Goal: Task Accomplishment & Management: Manage account settings

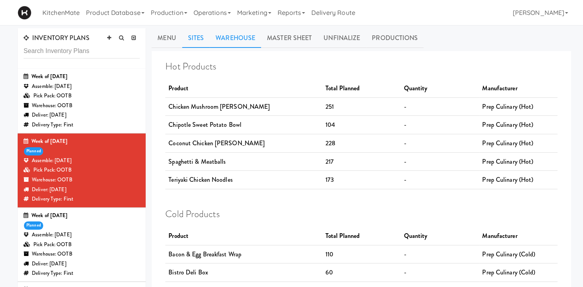
click at [200, 41] on link "Sites" at bounding box center [196, 38] width 28 height 20
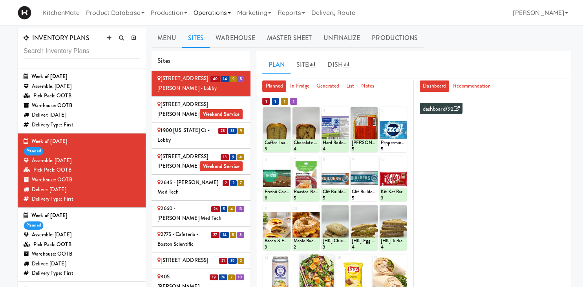
click at [219, 14] on link "Operations" at bounding box center [212, 12] width 44 height 25
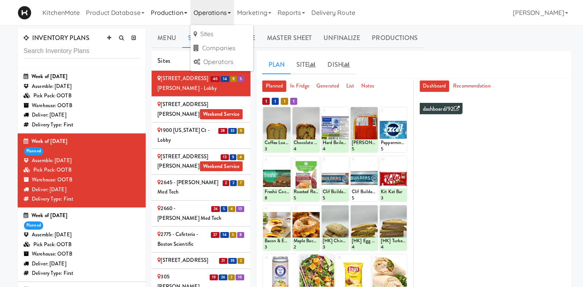
click at [180, 22] on link "Production" at bounding box center [169, 12] width 43 height 25
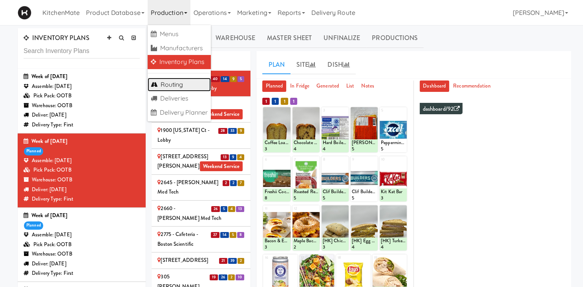
click at [167, 85] on link "Routing" at bounding box center [180, 85] width 64 height 14
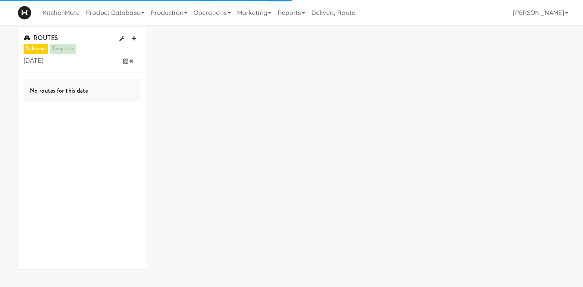
click at [122, 64] on span at bounding box center [128, 61] width 23 height 15
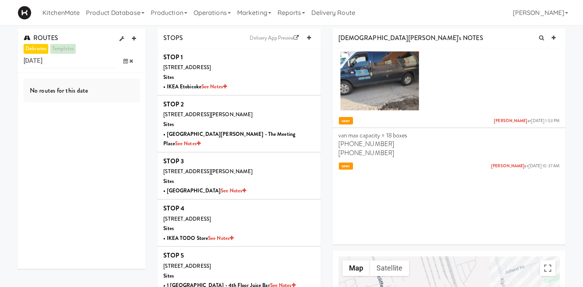
click at [123, 59] on span at bounding box center [128, 61] width 23 height 15
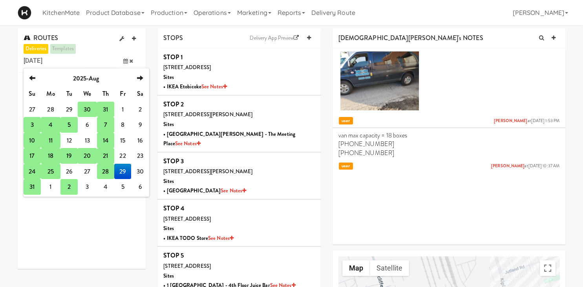
click at [31, 170] on td "24" at bounding box center [32, 172] width 17 height 16
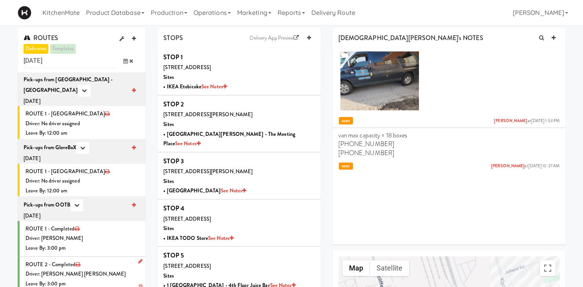
scroll to position [808, 0]
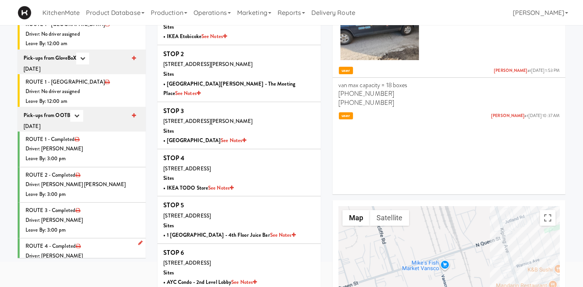
drag, startPoint x: 104, startPoint y: 226, endPoint x: 103, endPoint y: 247, distance: 20.8
click at [104, 238] on li "ROUTE 4 - Completed Driver: Hanaie Alshabat Leave By: 3:00 pm" at bounding box center [82, 255] width 128 height 35
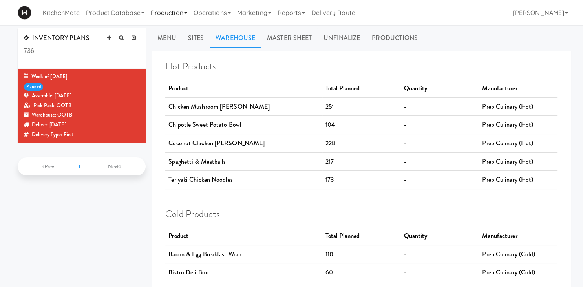
click at [168, 12] on link "Production" at bounding box center [169, 12] width 43 height 25
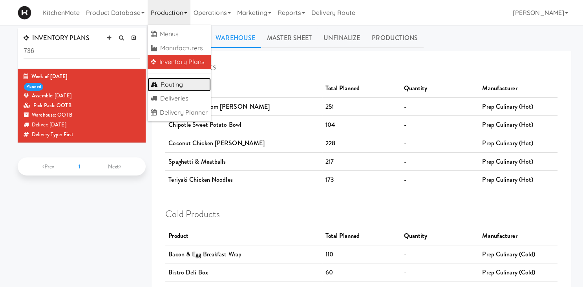
click at [171, 86] on link "Routing" at bounding box center [180, 85] width 64 height 14
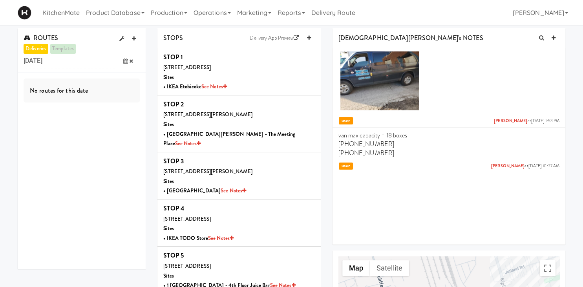
click at [127, 59] on icon at bounding box center [125, 60] width 5 height 5
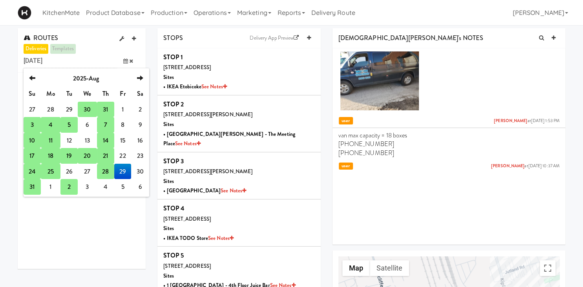
click at [31, 186] on td "31" at bounding box center [32, 187] width 17 height 16
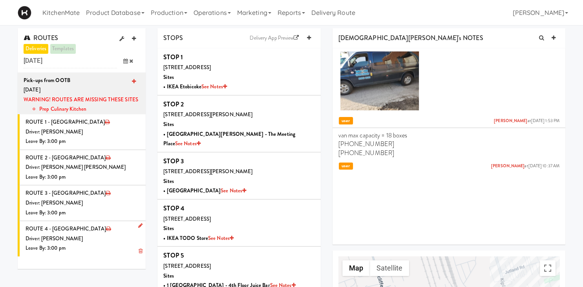
click at [81, 239] on div "Driver: [PERSON_NAME]" at bounding box center [83, 239] width 114 height 10
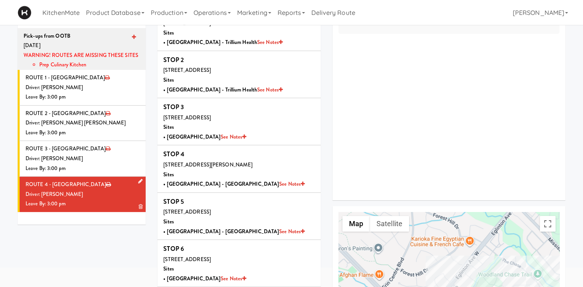
scroll to position [83, 0]
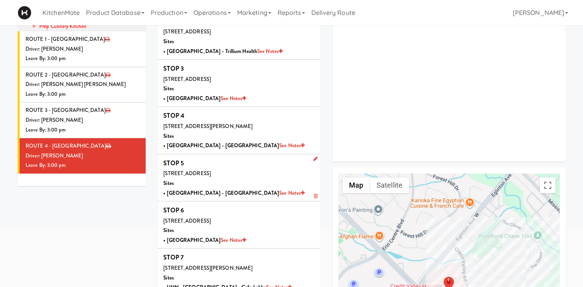
click at [316, 196] on icon at bounding box center [315, 195] width 4 height 5
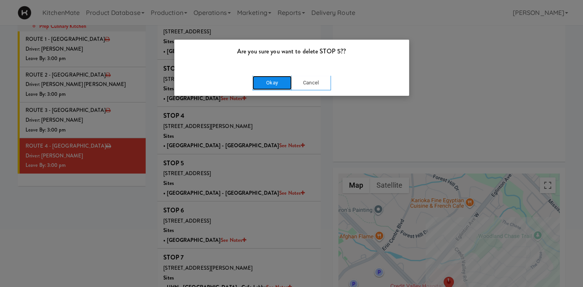
click at [281, 81] on button "Okay" at bounding box center [271, 83] width 39 height 14
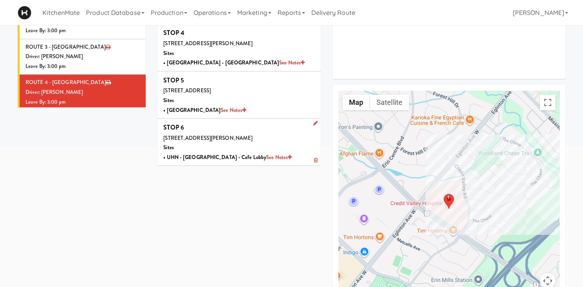
scroll to position [0, 0]
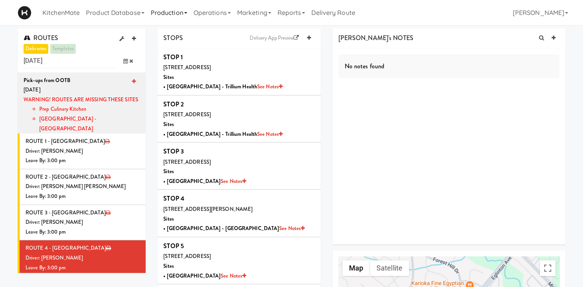
click at [161, 10] on link "Production" at bounding box center [169, 12] width 43 height 25
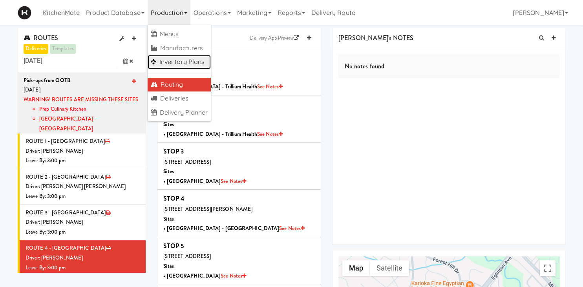
click at [191, 61] on link "Inventory Plans" at bounding box center [180, 62] width 64 height 14
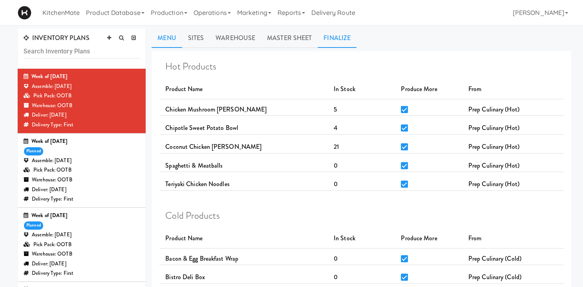
click at [329, 37] on link "Finalize" at bounding box center [336, 38] width 39 height 20
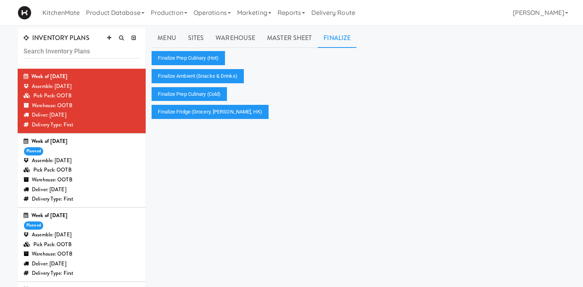
click at [100, 159] on div "Assemble: Saturday Aug 30, 2025" at bounding box center [82, 161] width 116 height 10
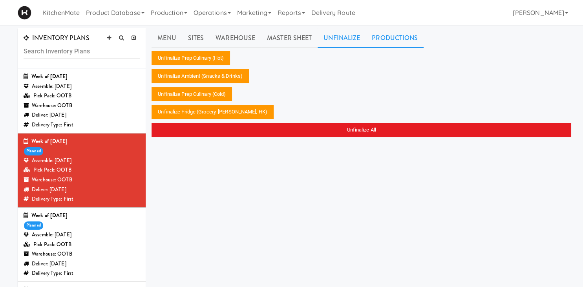
click at [407, 40] on link "Productions" at bounding box center [395, 38] width 58 height 20
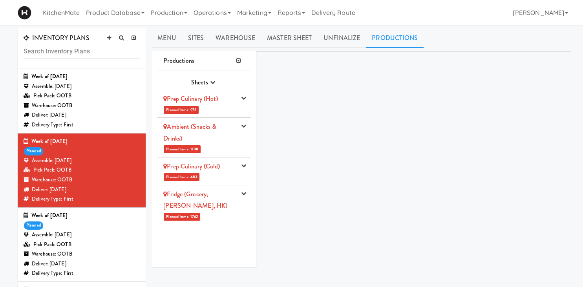
click at [221, 103] on div "Prep Culinary (Hot)" at bounding box center [199, 99] width 73 height 12
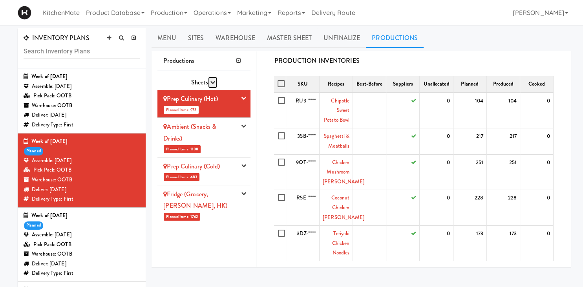
click at [214, 82] on icon "button" at bounding box center [212, 82] width 5 height 5
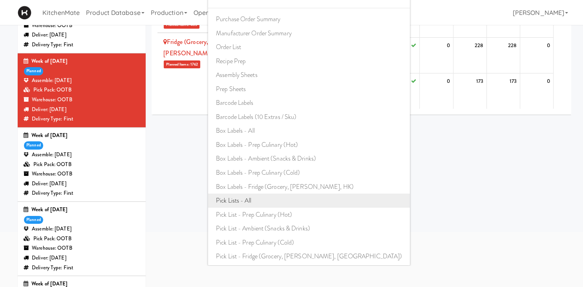
scroll to position [83, 0]
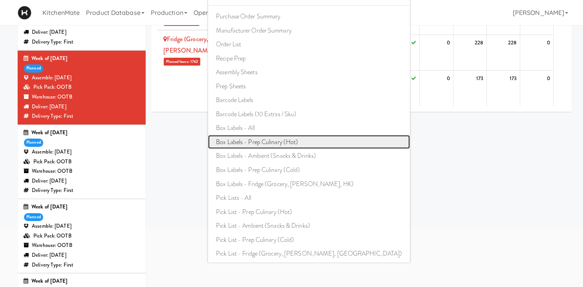
click at [288, 143] on link "Box Labels - Prep Culinary (Hot)" at bounding box center [309, 142] width 202 height 14
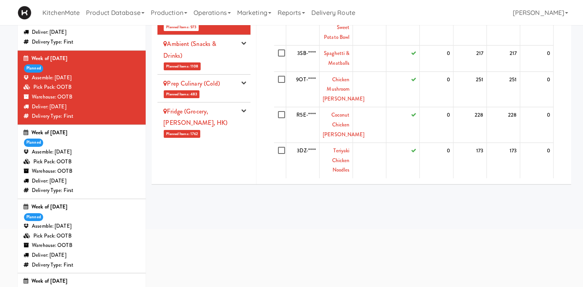
scroll to position [0, 0]
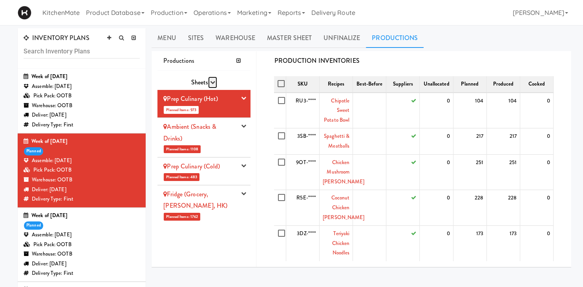
click at [213, 80] on icon "button" at bounding box center [212, 82] width 5 height 5
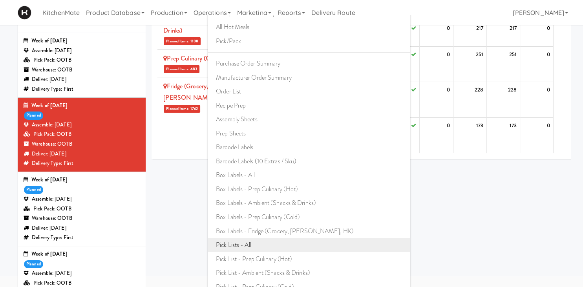
scroll to position [83, 0]
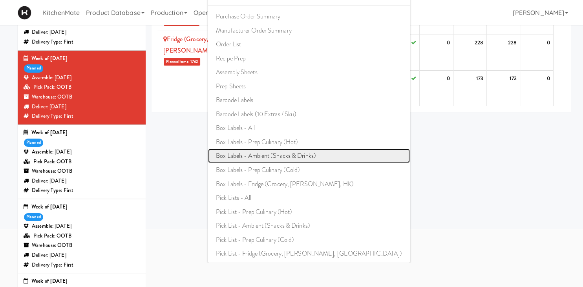
click at [290, 155] on link "Box Labels - Ambient (Snacks & Drinks)" at bounding box center [309, 156] width 202 height 14
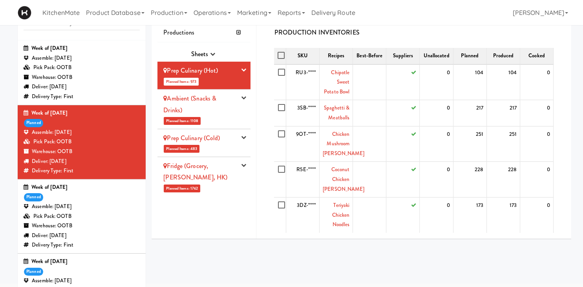
scroll to position [0, 0]
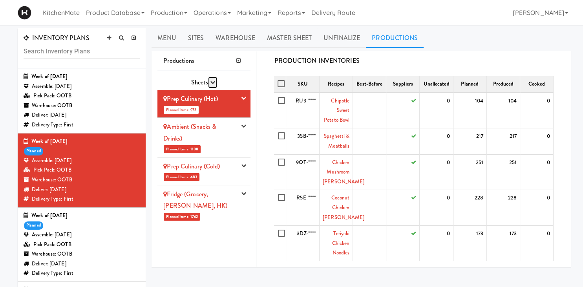
click at [214, 80] on icon "button" at bounding box center [212, 82] width 5 height 5
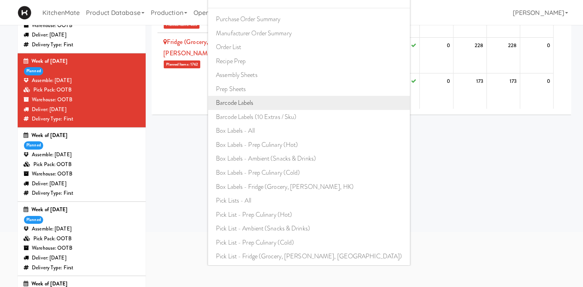
scroll to position [83, 0]
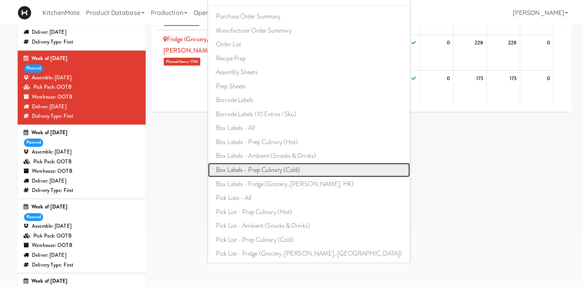
click at [278, 167] on link "Box Labels - Prep Culinary (Cold)" at bounding box center [309, 170] width 202 height 14
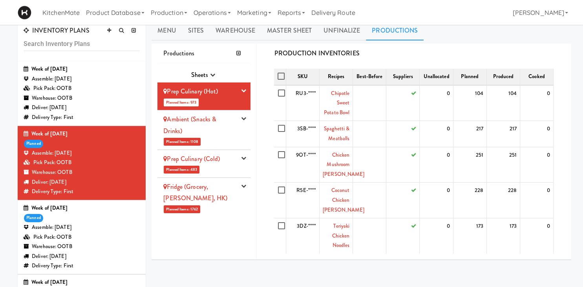
scroll to position [0, 0]
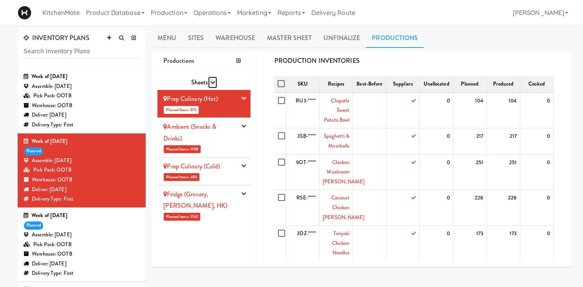
click at [212, 82] on icon "button" at bounding box center [212, 82] width 5 height 5
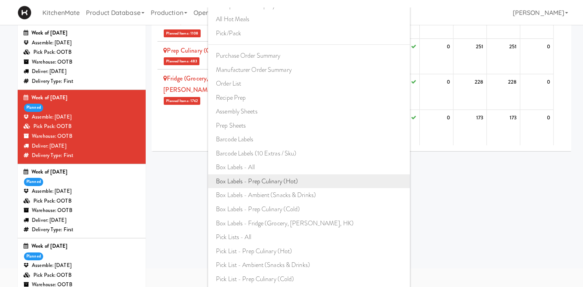
scroll to position [83, 0]
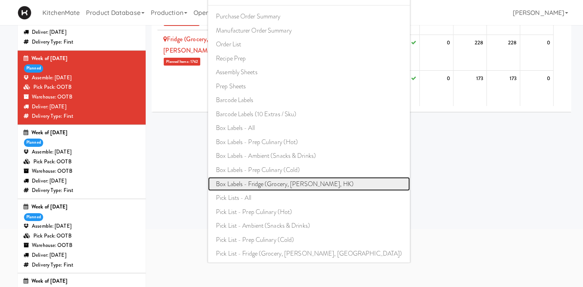
click at [279, 184] on link "Box Labels - Fridge (Grocery, [PERSON_NAME], HK)" at bounding box center [309, 184] width 202 height 14
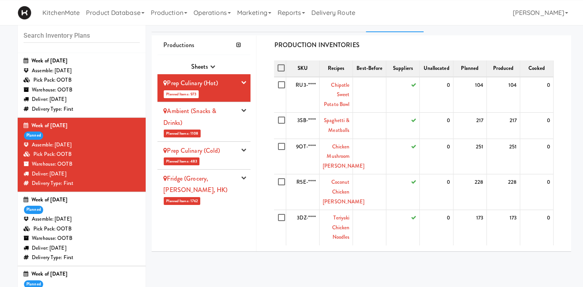
scroll to position [0, 0]
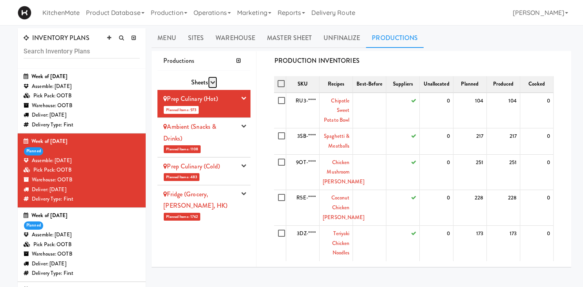
click at [212, 80] on icon "button" at bounding box center [212, 82] width 5 height 5
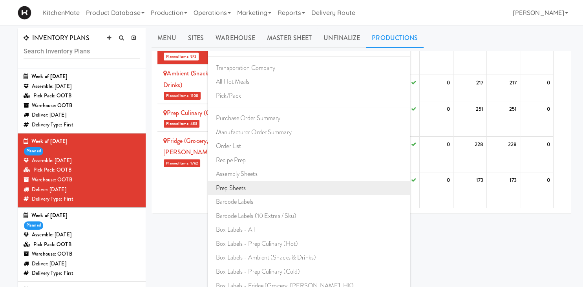
scroll to position [72, 0]
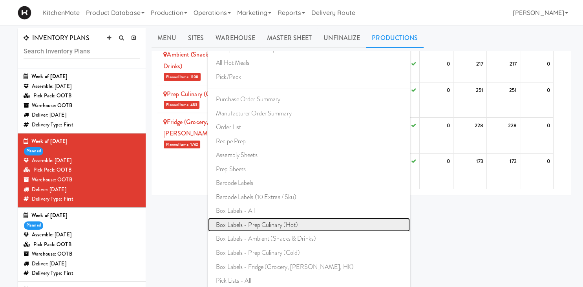
click at [272, 222] on link "Box Labels - Prep Culinary (Hot)" at bounding box center [309, 225] width 202 height 14
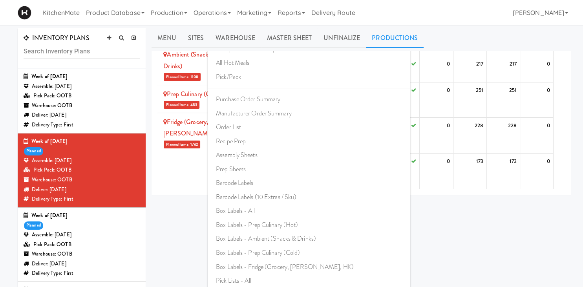
scroll to position [0, 0]
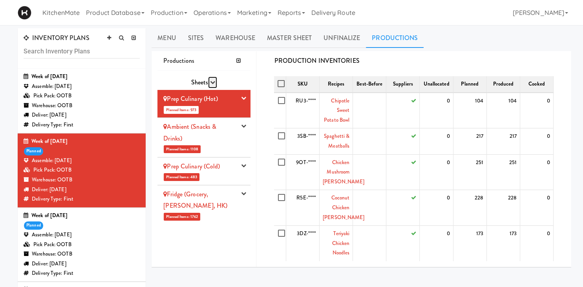
click at [212, 82] on icon "button" at bounding box center [212, 82] width 5 height 5
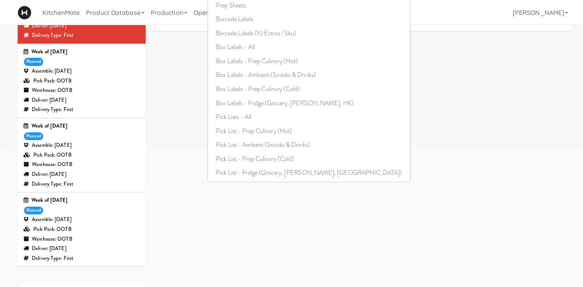
scroll to position [166, 0]
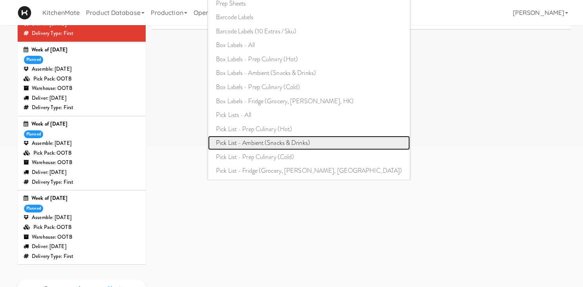
click at [277, 138] on link "Pick List - Ambient (Snacks & Drinks)" at bounding box center [309, 143] width 202 height 14
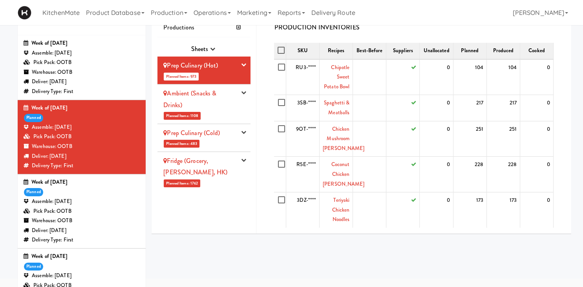
scroll to position [0, 0]
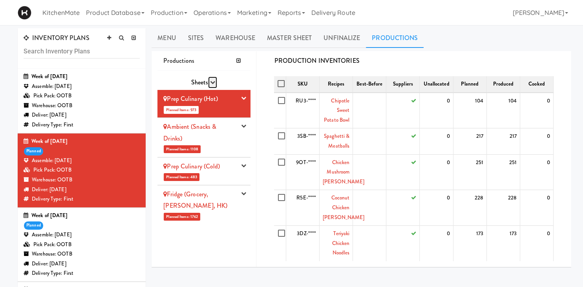
click at [214, 82] on icon "button" at bounding box center [212, 82] width 5 height 5
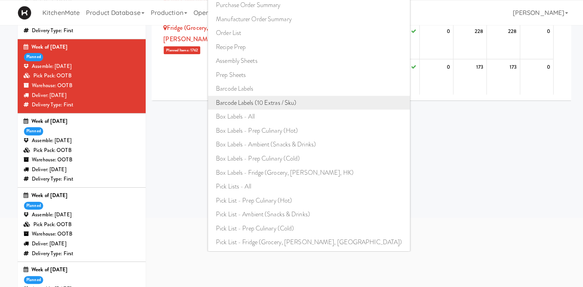
scroll to position [124, 0]
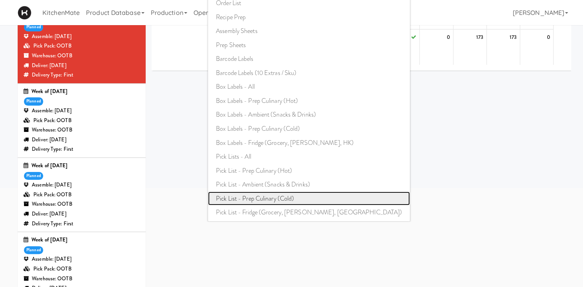
click at [273, 193] on link "Pick List - Prep Culinary (Cold)" at bounding box center [309, 198] width 202 height 14
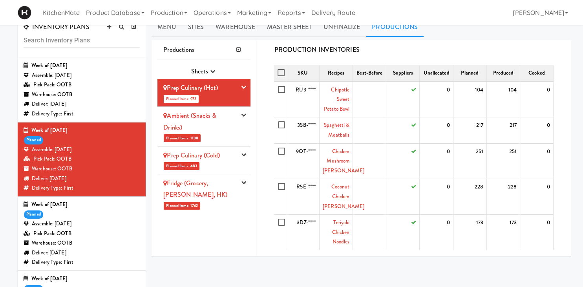
scroll to position [0, 0]
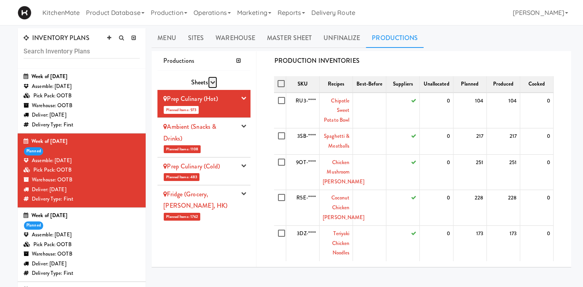
click at [213, 83] on icon "button" at bounding box center [212, 82] width 5 height 5
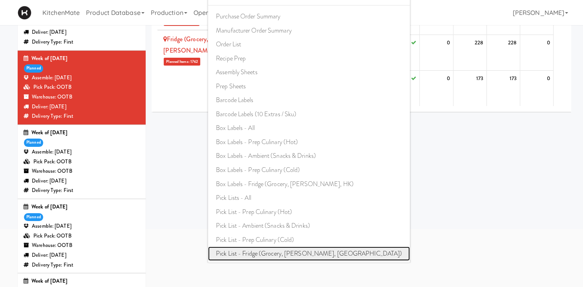
click at [270, 251] on link "Pick List - Fridge (Grocery, Bev, HK)" at bounding box center [309, 253] width 202 height 14
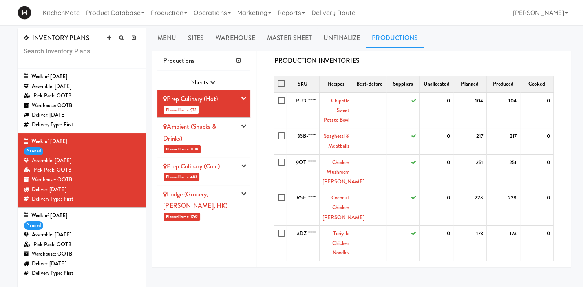
click at [207, 81] on span "Sheets" at bounding box center [199, 82] width 17 height 9
click at [212, 83] on icon "button" at bounding box center [212, 82] width 5 height 5
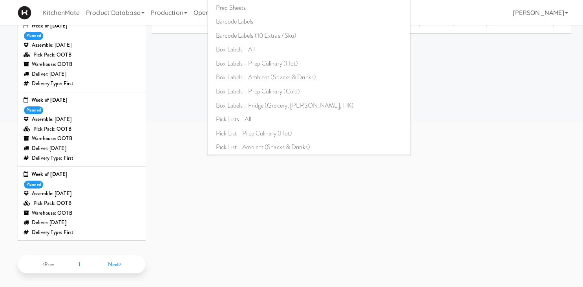
scroll to position [72, 0]
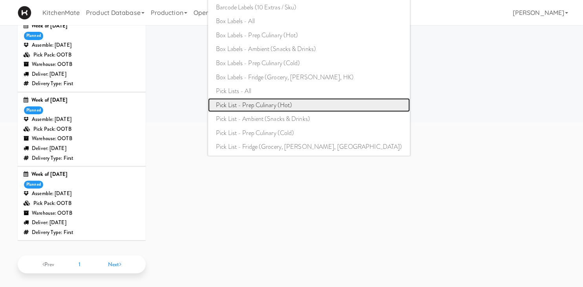
click at [282, 104] on link "Pick List - Prep Culinary (Hot)" at bounding box center [309, 105] width 202 height 14
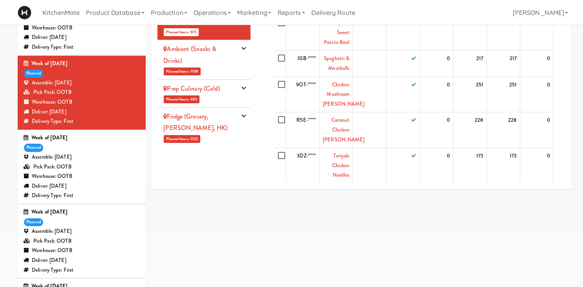
scroll to position [25, 0]
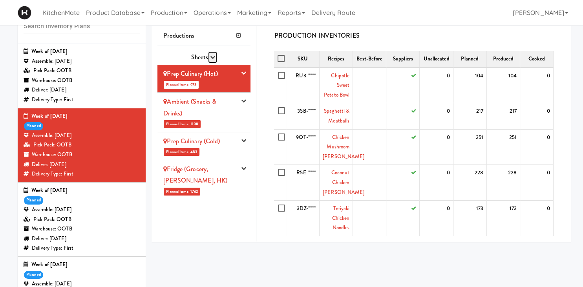
click at [210, 56] on button "button" at bounding box center [212, 57] width 9 height 12
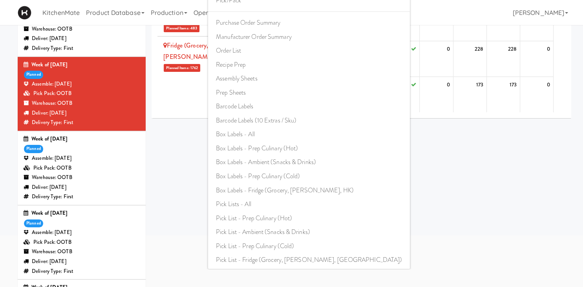
scroll to position [150, 0]
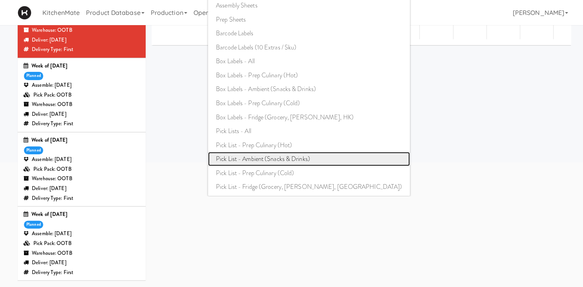
click at [272, 158] on link "Pick List - Ambient (Snacks & Drinks)" at bounding box center [309, 159] width 202 height 14
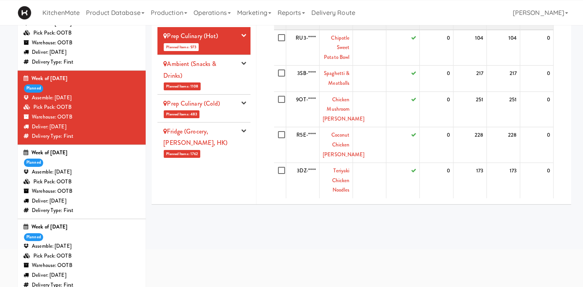
scroll to position [0, 0]
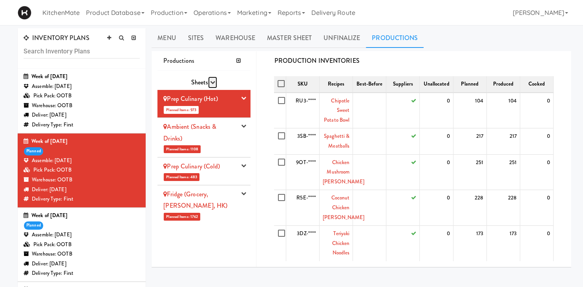
click at [208, 80] on button "button" at bounding box center [212, 83] width 9 height 12
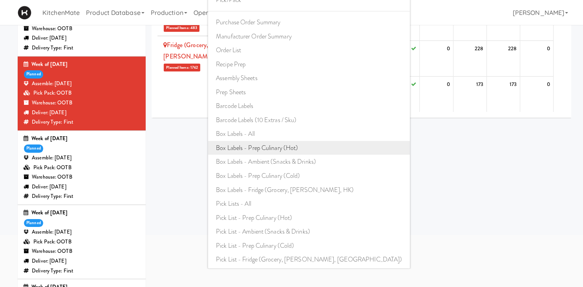
scroll to position [124, 0]
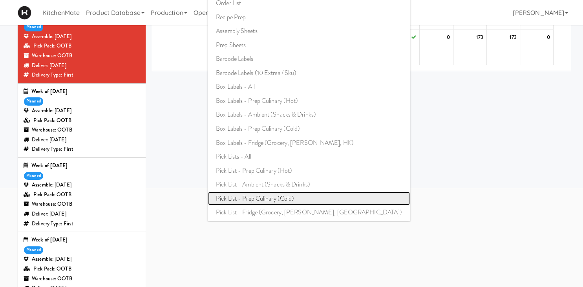
click at [261, 195] on link "Pick List - Prep Culinary (Cold)" at bounding box center [309, 198] width 202 height 14
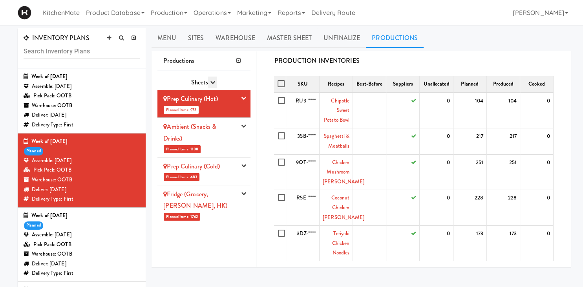
scroll to position [0, 0]
click at [211, 82] on icon "button" at bounding box center [212, 82] width 5 height 5
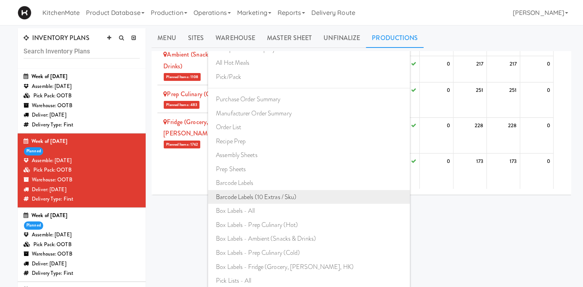
scroll to position [191, 0]
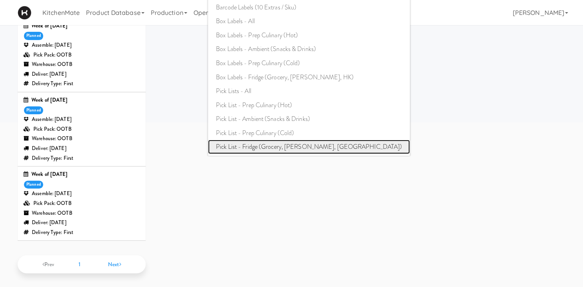
click at [276, 148] on link "Pick List - Fridge (Grocery, [PERSON_NAME], [GEOGRAPHIC_DATA])" at bounding box center [309, 147] width 202 height 14
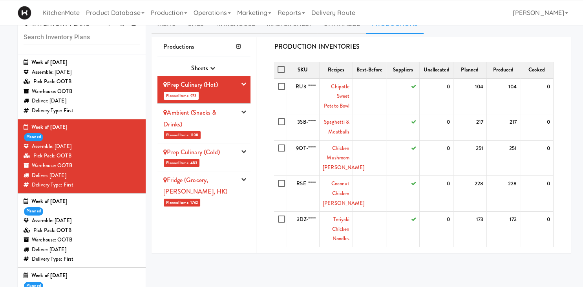
scroll to position [0, 0]
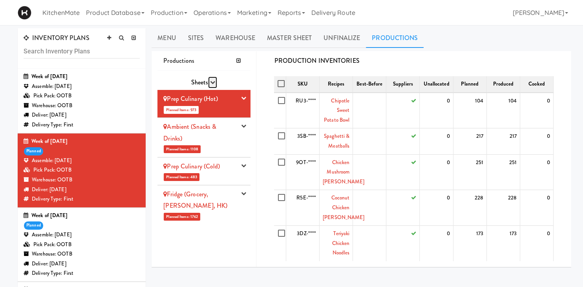
click at [212, 84] on icon "button" at bounding box center [212, 82] width 5 height 5
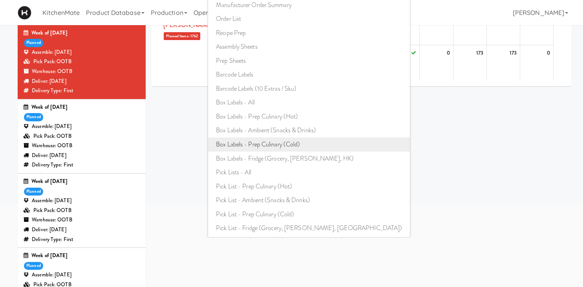
scroll to position [124, 0]
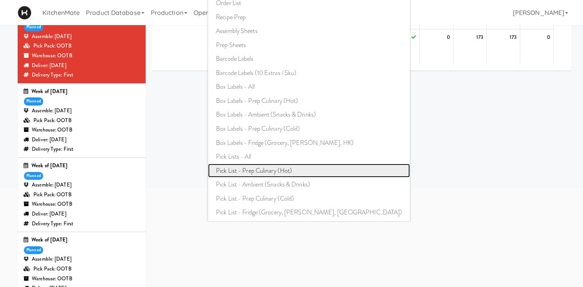
click at [268, 172] on link "Pick List - Prep Culinary (Hot)" at bounding box center [309, 171] width 202 height 14
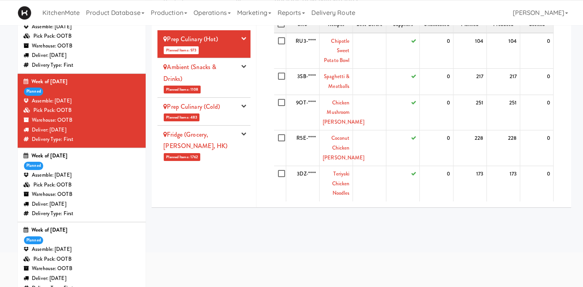
scroll to position [0, 0]
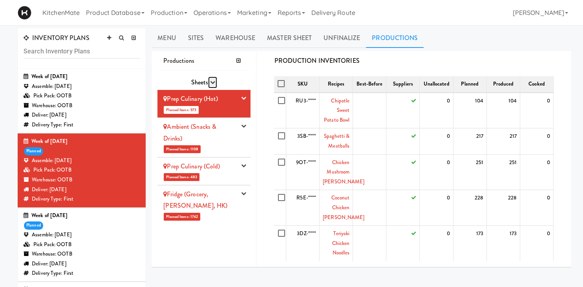
click at [214, 80] on icon "button" at bounding box center [212, 82] width 5 height 5
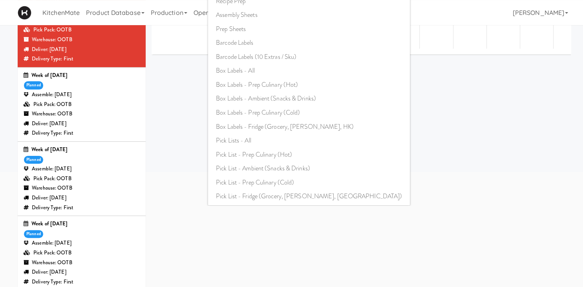
scroll to position [166, 0]
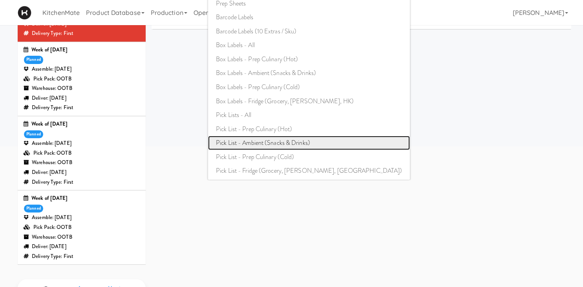
click at [295, 144] on link "Pick List - Ambient (Snacks & Drinks)" at bounding box center [309, 143] width 202 height 14
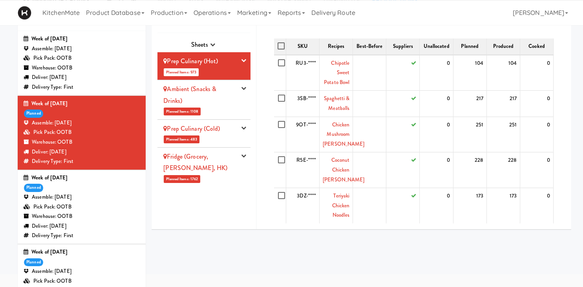
scroll to position [0, 0]
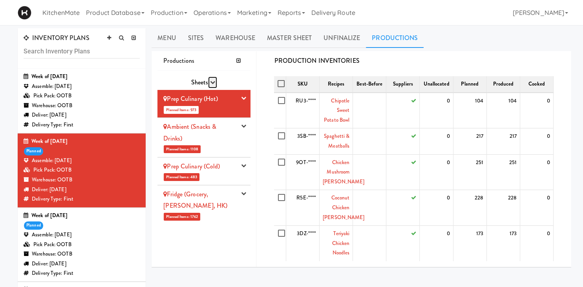
click at [208, 82] on button "button" at bounding box center [212, 83] width 9 height 12
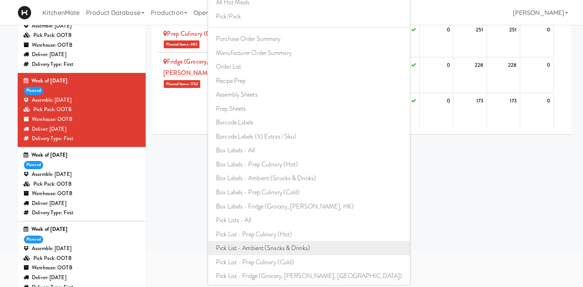
scroll to position [124, 0]
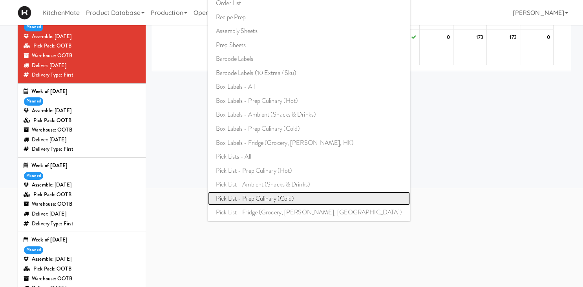
click at [280, 199] on link "Pick List - Prep Culinary (Cold)" at bounding box center [309, 198] width 202 height 14
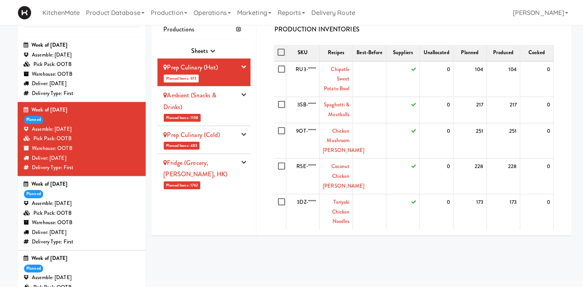
scroll to position [0, 0]
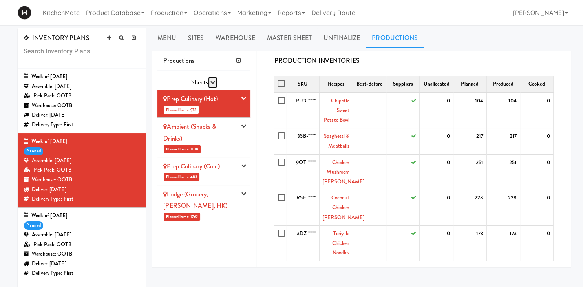
click at [208, 82] on button "button" at bounding box center [212, 83] width 9 height 12
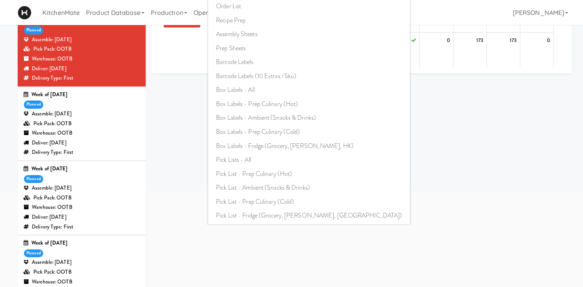
scroll to position [166, 0]
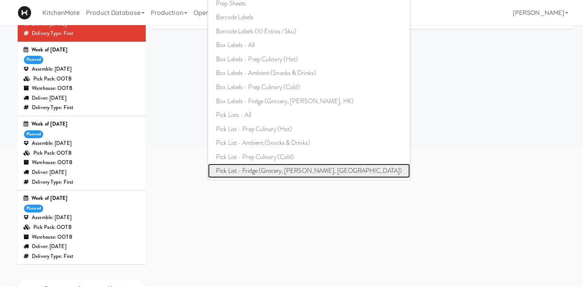
click at [283, 172] on link "Pick List - Fridge (Grocery, Bev, HK)" at bounding box center [309, 171] width 202 height 14
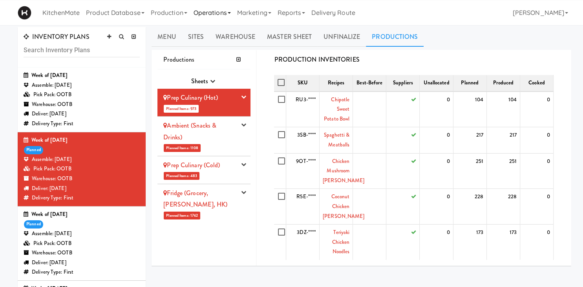
scroll to position [0, 0]
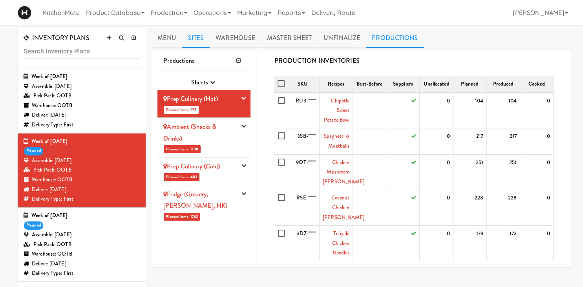
click at [197, 39] on link "Sites" at bounding box center [196, 38] width 28 height 20
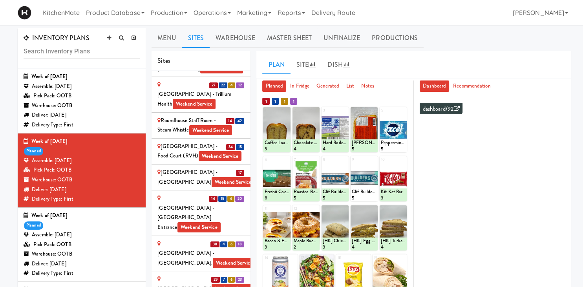
click at [186, 168] on div "Scarborough Birchmount Hospital - Main Lobby Weekend Service" at bounding box center [200, 177] width 87 height 19
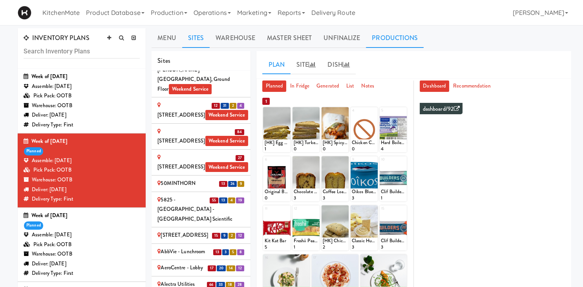
click at [403, 37] on link "Productions" at bounding box center [395, 38] width 58 height 20
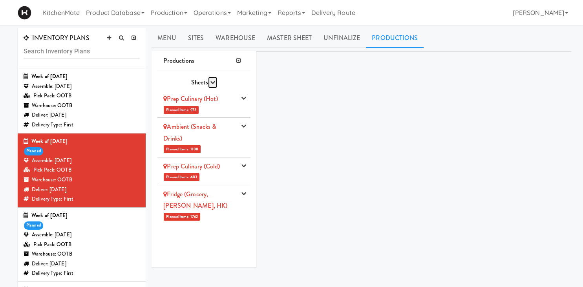
click at [211, 82] on icon "button" at bounding box center [212, 82] width 5 height 5
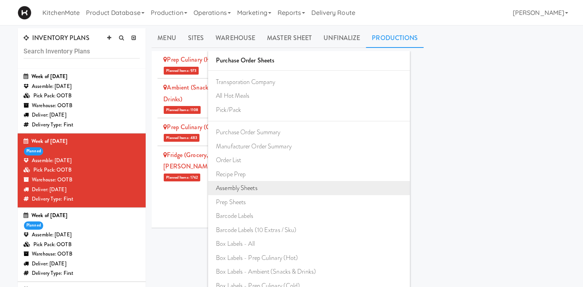
scroll to position [55, 0]
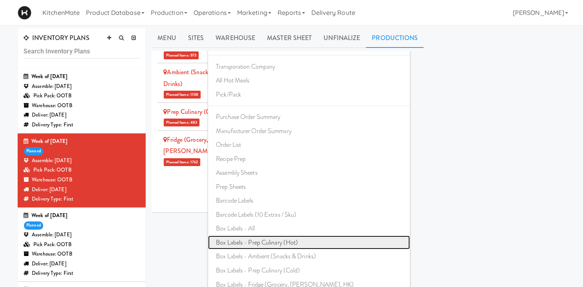
click at [281, 242] on link "Box Labels - Prep Culinary (Hot)" at bounding box center [309, 242] width 202 height 14
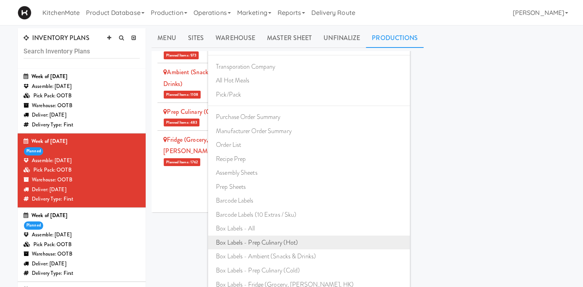
scroll to position [0, 0]
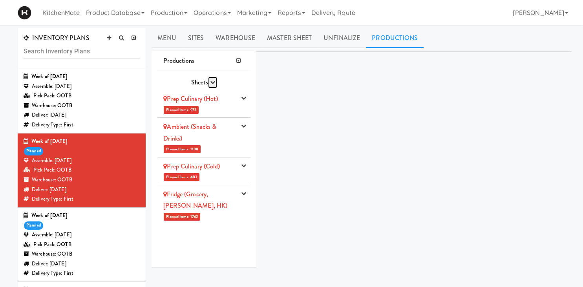
click at [214, 80] on icon "button" at bounding box center [212, 82] width 5 height 5
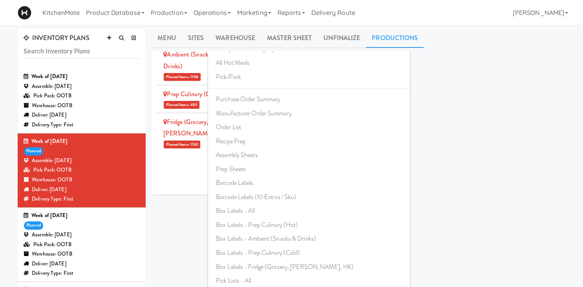
scroll to position [191, 0]
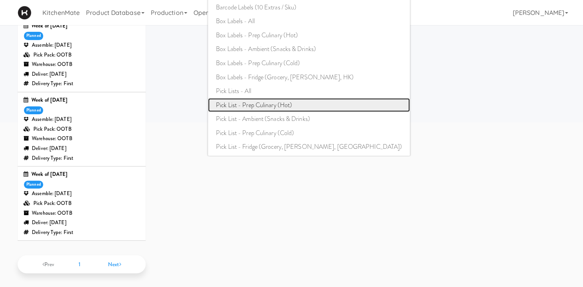
click at [283, 103] on link "Pick List - Prep Culinary (Hot)" at bounding box center [309, 105] width 202 height 14
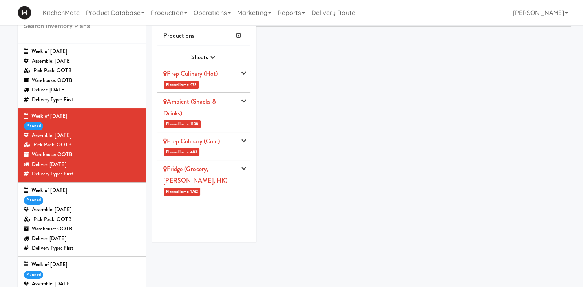
scroll to position [0, 0]
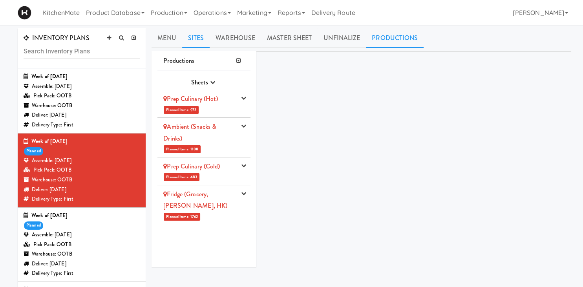
click at [205, 35] on link "Sites" at bounding box center [196, 38] width 28 height 20
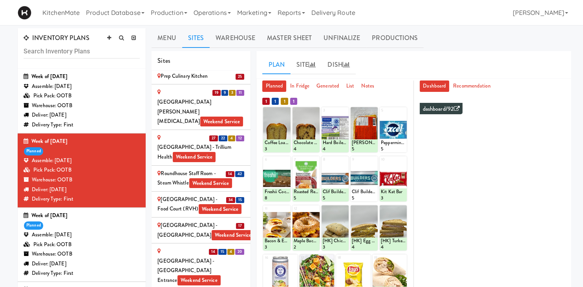
scroll to position [1692, 0]
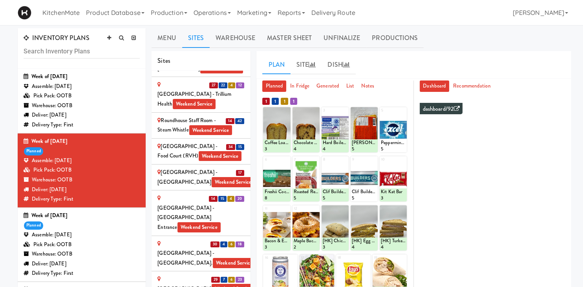
click at [219, 168] on div "Scarborough Birchmount Hospital - Main Lobby Weekend Service" at bounding box center [200, 177] width 87 height 19
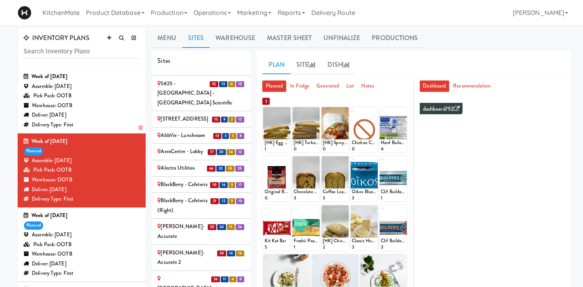
scroll to position [326, 0]
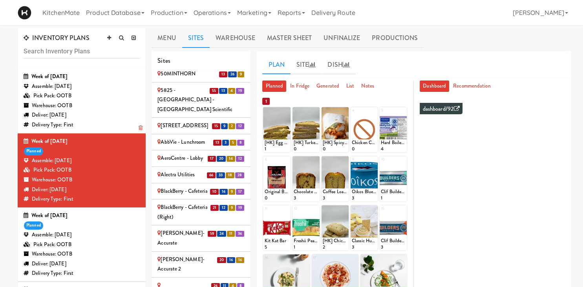
drag, startPoint x: 101, startPoint y: 84, endPoint x: 104, endPoint y: 80, distance: 4.8
click at [101, 83] on div "Assemble: [DATE]" at bounding box center [82, 87] width 116 height 10
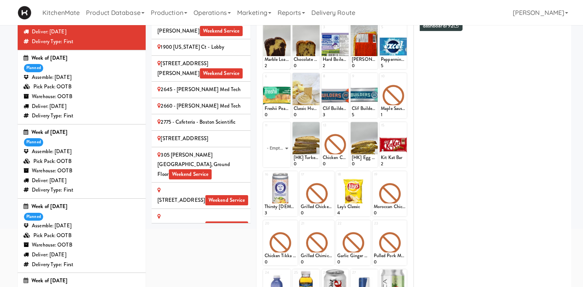
scroll to position [83, 0]
click at [227, 102] on div "2660 - [PERSON_NAME] Med Tech" at bounding box center [200, 107] width 87 height 10
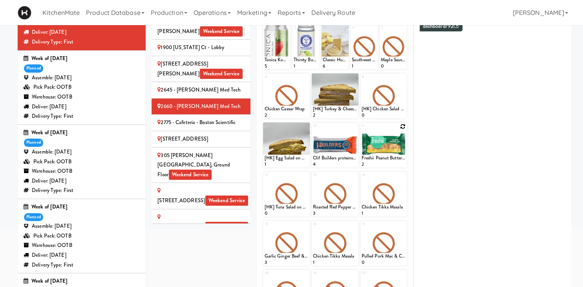
scroll to position [0, 0]
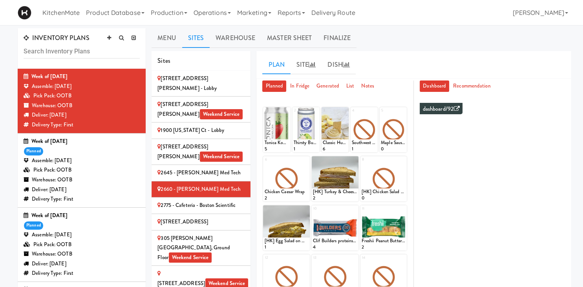
click at [88, 154] on div "Week of [DATE] planned Assemble: [DATE] Pick Pack: OOTB Warehouse: OOTB Deliver…" at bounding box center [82, 170] width 116 height 67
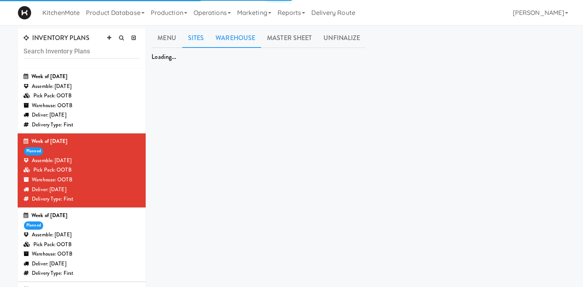
click at [242, 38] on link "Warehouse" at bounding box center [235, 38] width 51 height 20
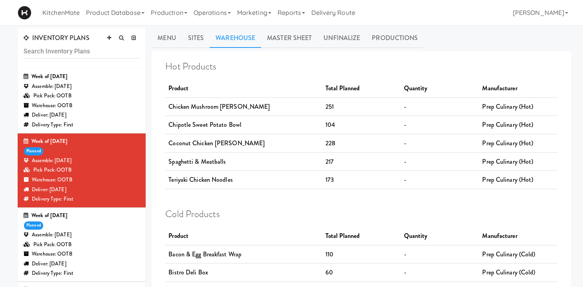
scroll to position [1077, 0]
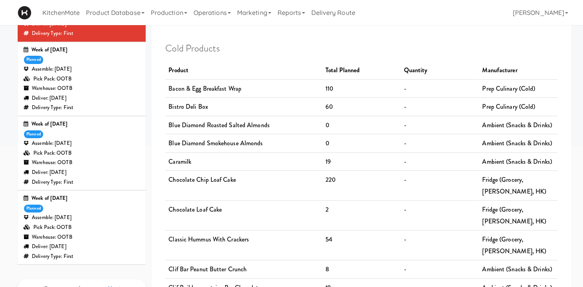
scroll to position [0, 0]
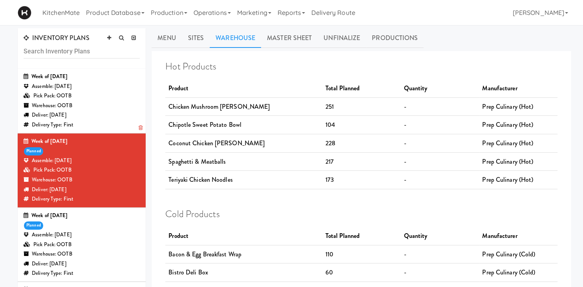
click at [86, 87] on div "Assemble: [DATE]" at bounding box center [82, 87] width 116 height 10
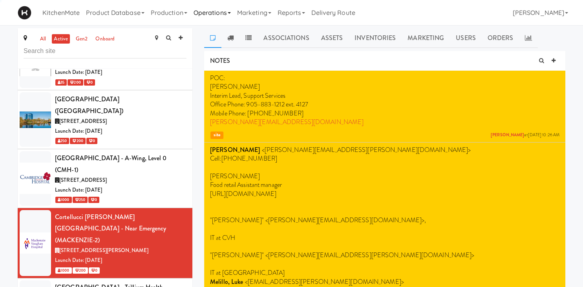
scroll to position [1186, 0]
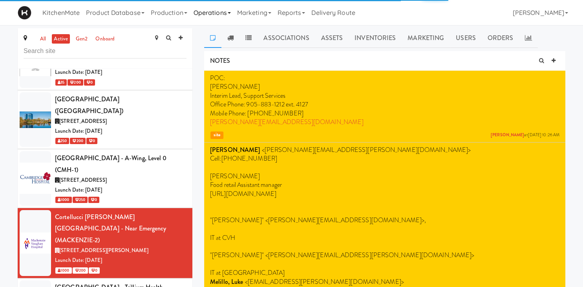
click at [203, 12] on link "Operations" at bounding box center [212, 12] width 44 height 25
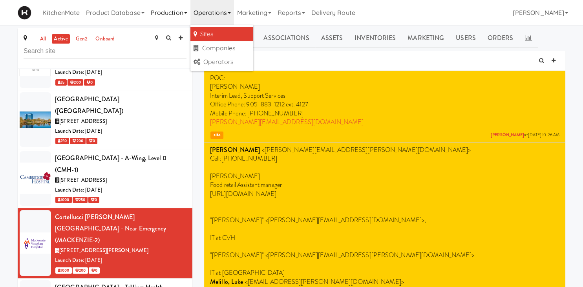
click at [172, 13] on link "Production" at bounding box center [169, 12] width 43 height 25
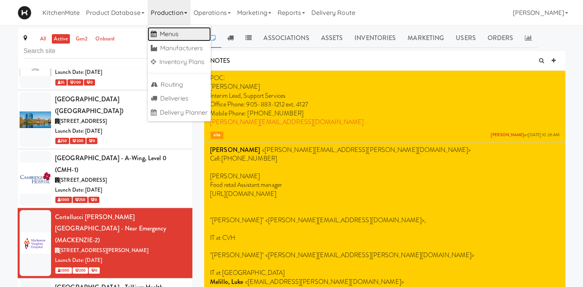
click at [201, 33] on link "Menus" at bounding box center [180, 34] width 64 height 14
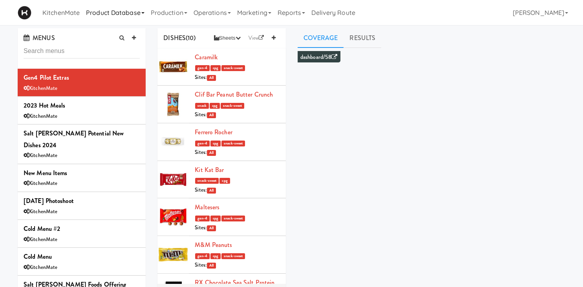
click at [142, 13] on link "Product Database" at bounding box center [115, 12] width 65 height 25
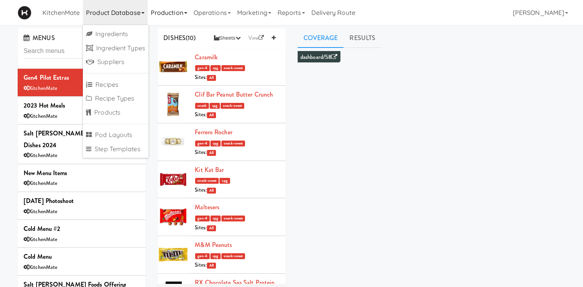
click at [174, 12] on link "Production" at bounding box center [169, 12] width 43 height 25
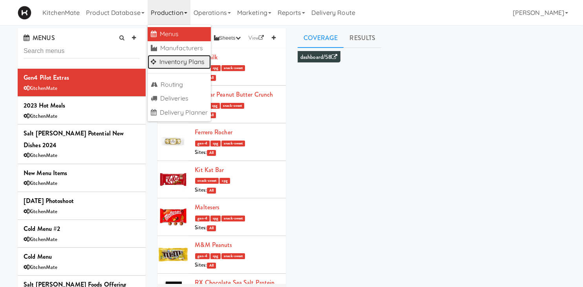
click at [185, 62] on link "Inventory Plans" at bounding box center [180, 62] width 64 height 14
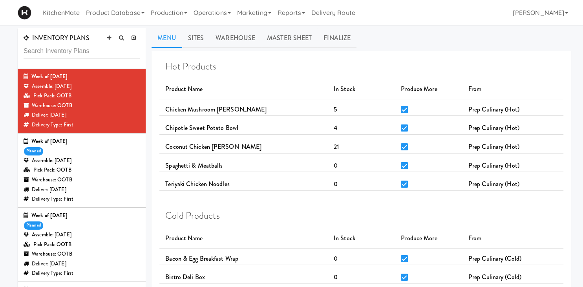
click at [128, 145] on div "Week of [DATE]" at bounding box center [82, 142] width 116 height 10
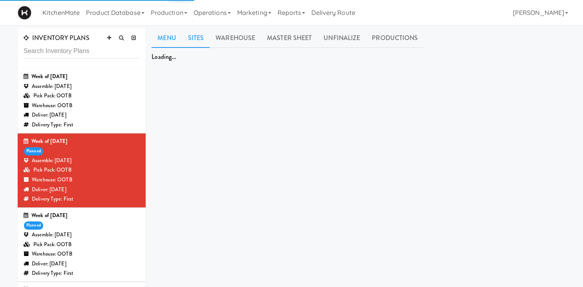
click at [194, 38] on link "Sites" at bounding box center [196, 38] width 28 height 20
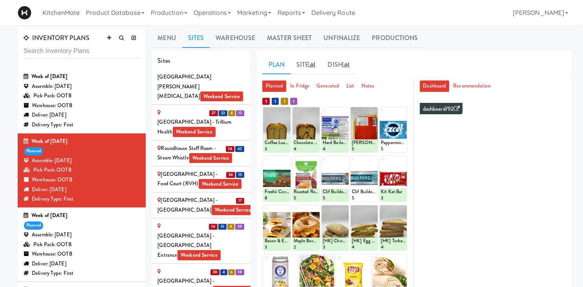
scroll to position [1637, 0]
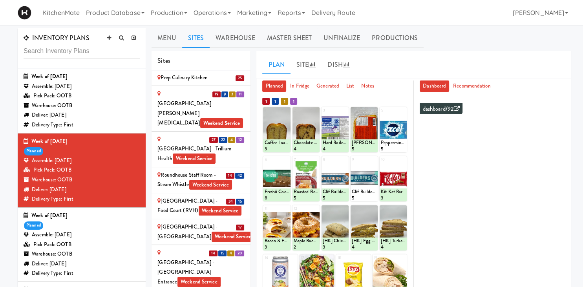
drag, startPoint x: 185, startPoint y: 128, endPoint x: 237, endPoint y: 120, distance: 51.9
click at [185, 222] on div "Scarborough Birchmount Hospital - Main Lobby Weekend Service" at bounding box center [200, 231] width 87 height 19
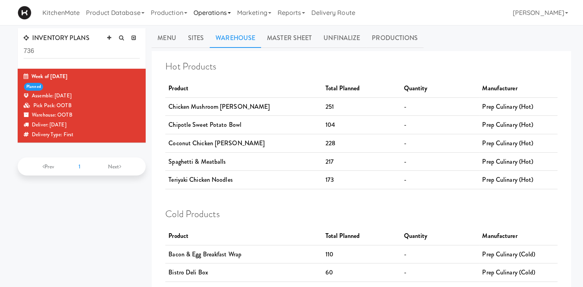
click at [205, 15] on link "Operations" at bounding box center [212, 12] width 44 height 25
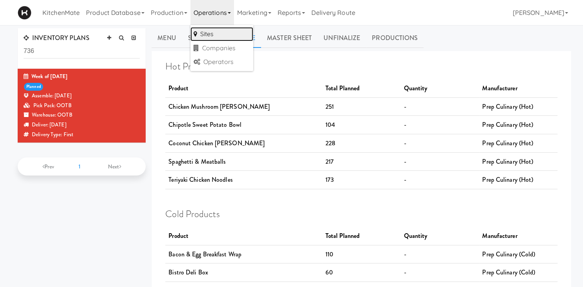
click at [221, 34] on link "Sites" at bounding box center [221, 34] width 63 height 14
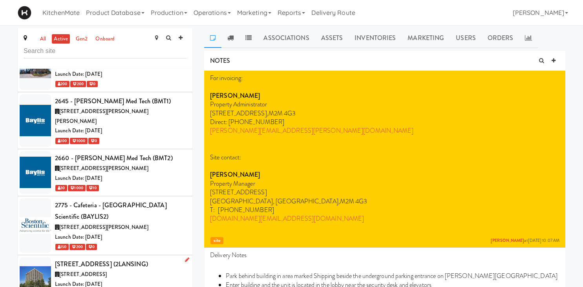
scroll to position [273, 0]
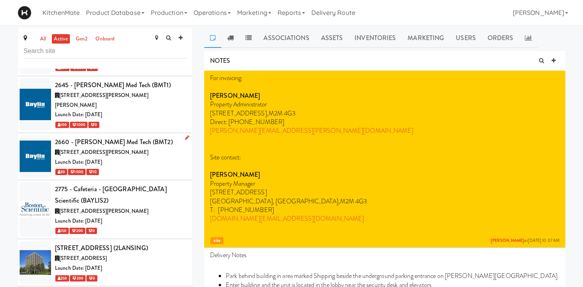
click at [160, 157] on div "Launch Date: Jan 23, 2023" at bounding box center [120, 162] width 131 height 10
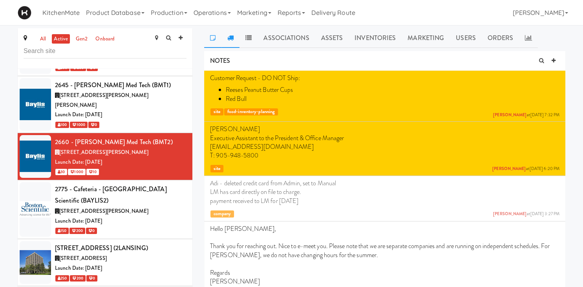
click at [230, 38] on icon at bounding box center [230, 38] width 6 height 6
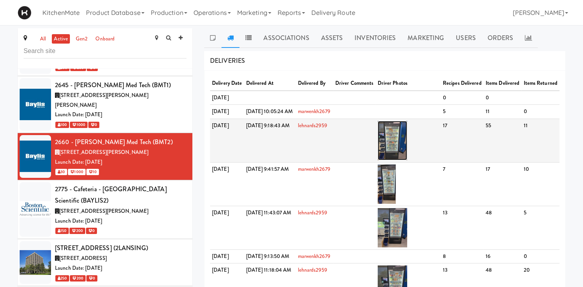
click at [407, 160] on img at bounding box center [391, 140] width 29 height 39
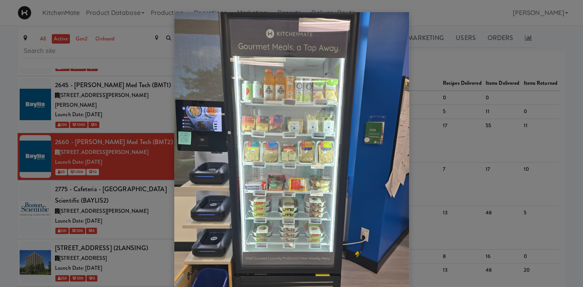
click at [455, 89] on div at bounding box center [291, 143] width 583 height 287
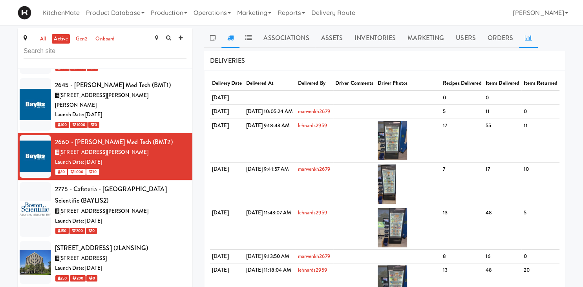
click at [523, 42] on link at bounding box center [528, 38] width 19 height 20
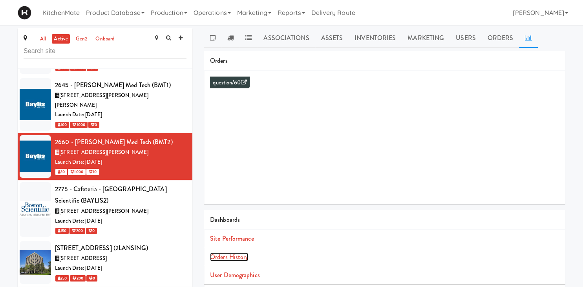
click at [243, 255] on link "Orders History" at bounding box center [229, 256] width 38 height 9
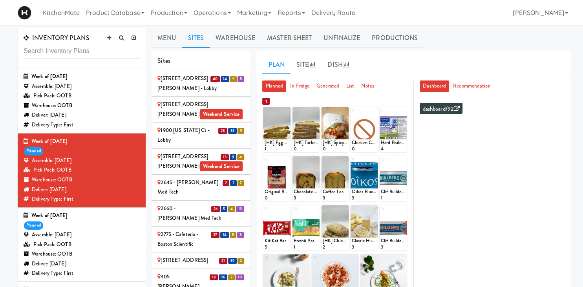
scroll to position [1637, 0]
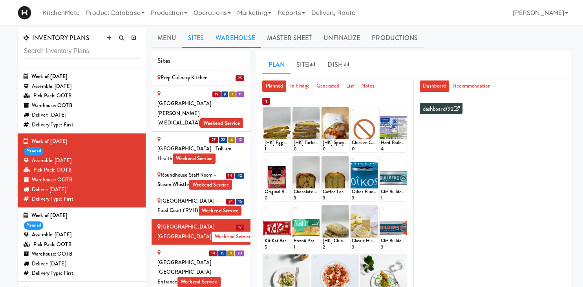
click at [235, 35] on link "Warehouse" at bounding box center [235, 38] width 51 height 20
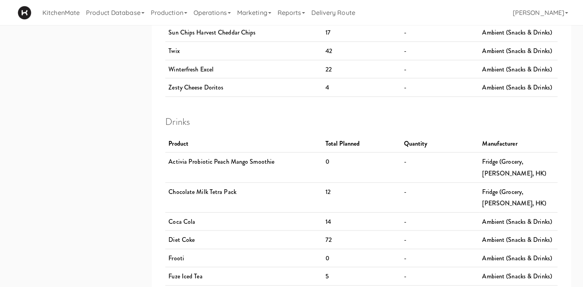
scroll to position [1419, 0]
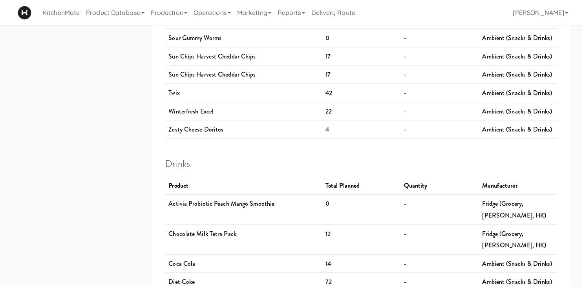
drag, startPoint x: 169, startPoint y: 72, endPoint x: 360, endPoint y: 97, distance: 192.4
drag, startPoint x: 336, startPoint y: 73, endPoint x: 261, endPoint y: 70, distance: 75.8
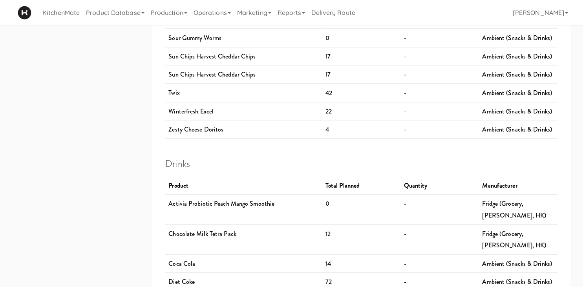
drag, startPoint x: 335, startPoint y: 72, endPoint x: 283, endPoint y: 65, distance: 53.0
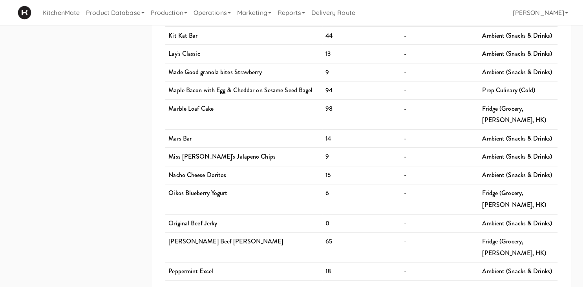
scroll to position [0, 0]
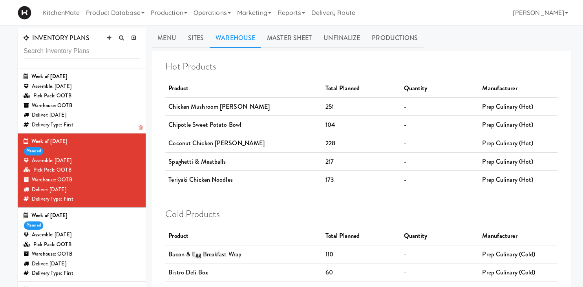
click at [88, 78] on div "Week of [DATE]" at bounding box center [82, 77] width 116 height 10
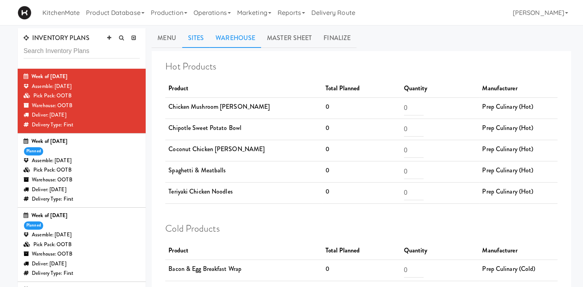
click at [195, 42] on link "Sites" at bounding box center [196, 38] width 28 height 20
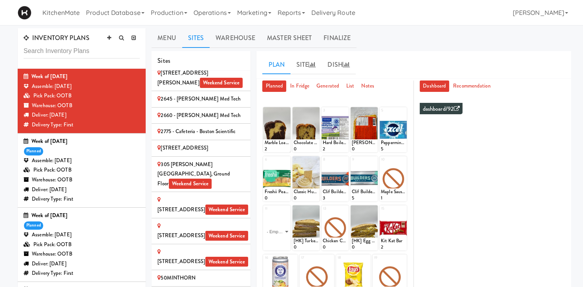
scroll to position [55, 0]
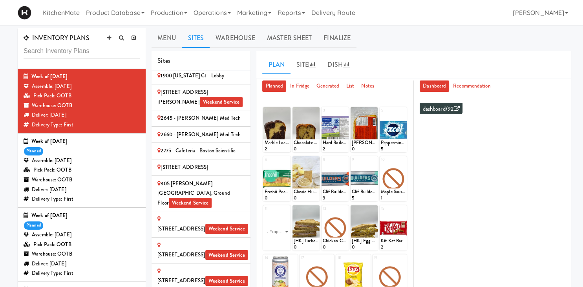
click at [205, 130] on div "2660 - [PERSON_NAME] Med Tech" at bounding box center [200, 135] width 87 height 10
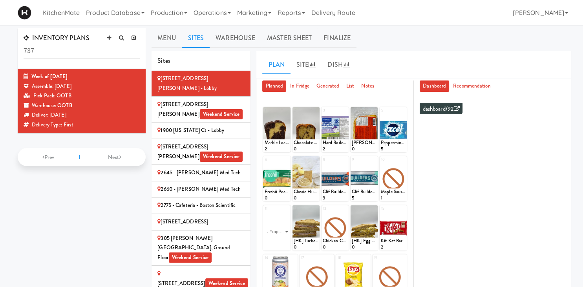
click at [213, 184] on div "2660 - [PERSON_NAME] Med Tech" at bounding box center [200, 189] width 87 height 10
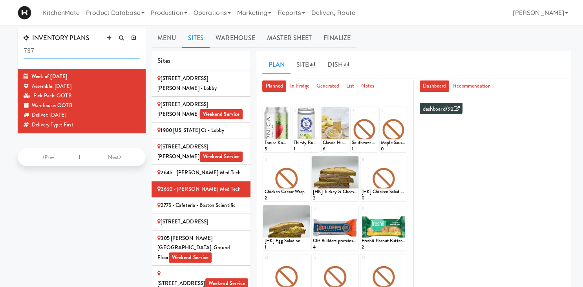
drag, startPoint x: 44, startPoint y: 51, endPoint x: -20, endPoint y: 50, distance: 63.6
click at [24, 50] on input "737" at bounding box center [82, 51] width 116 height 15
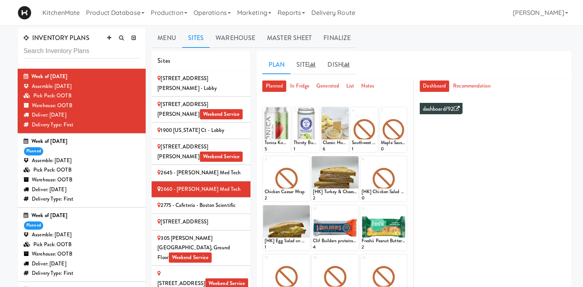
click at [68, 162] on div "Assemble: [DATE]" at bounding box center [82, 161] width 116 height 10
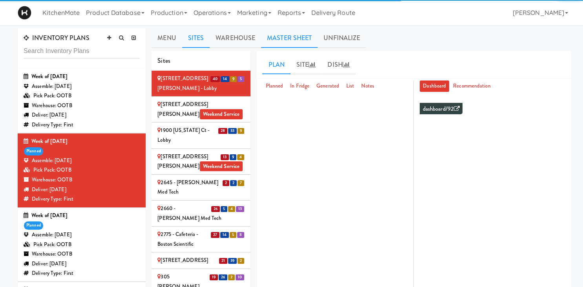
click at [296, 37] on link "Master Sheet" at bounding box center [289, 38] width 57 height 20
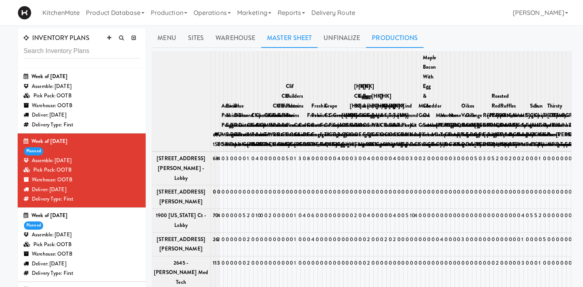
click at [400, 41] on link "Productions" at bounding box center [395, 38] width 58 height 20
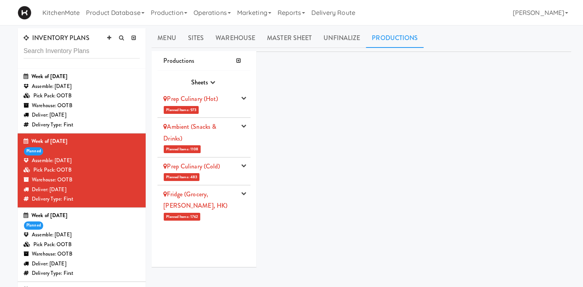
click at [226, 98] on div "Prep Culinary (Hot)" at bounding box center [199, 99] width 73 height 12
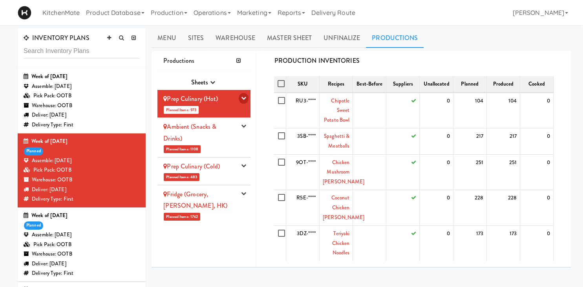
click at [244, 97] on icon "button" at bounding box center [243, 97] width 5 height 5
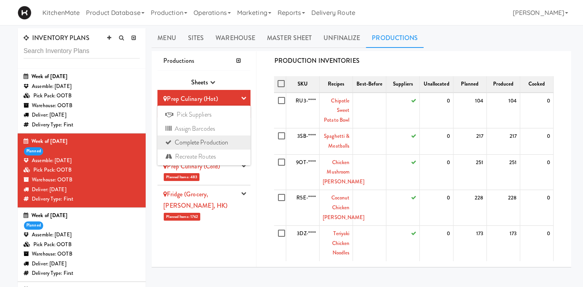
click at [206, 143] on link "Complete Production" at bounding box center [203, 142] width 93 height 14
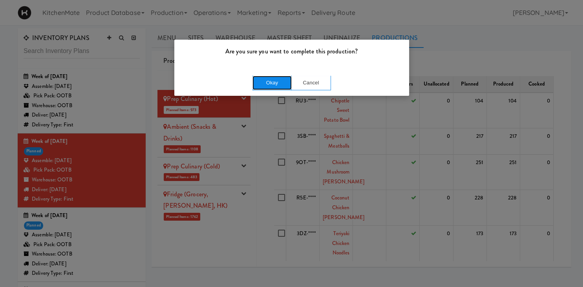
click at [272, 82] on button "Okay" at bounding box center [271, 83] width 39 height 14
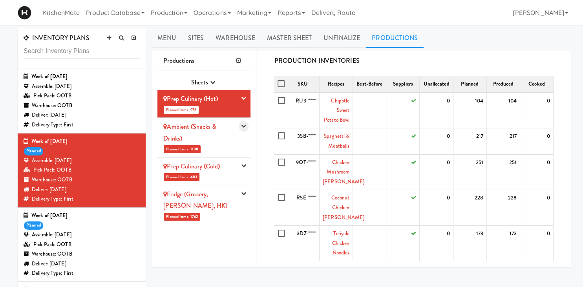
click at [244, 124] on icon "button" at bounding box center [243, 125] width 5 height 5
click at [201, 38] on link "Sites" at bounding box center [196, 38] width 28 height 20
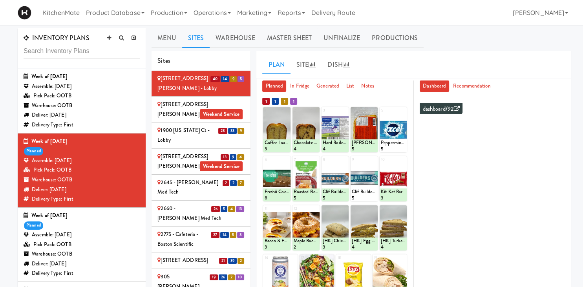
scroll to position [83, 0]
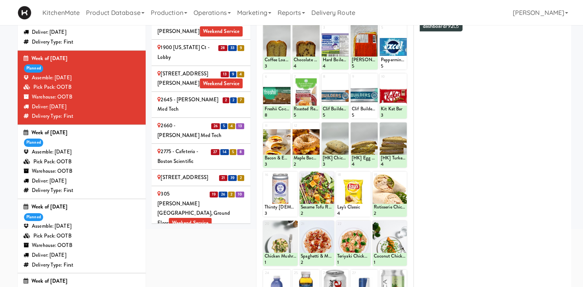
click at [312, 200] on div at bounding box center [316, 193] width 35 height 45
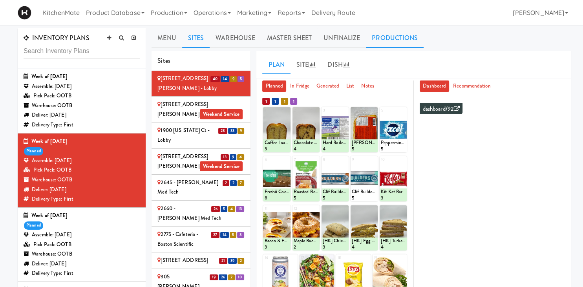
click at [388, 38] on link "Productions" at bounding box center [395, 38] width 58 height 20
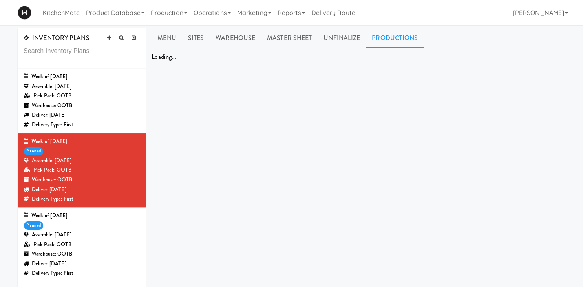
click at [388, 38] on link "Productions" at bounding box center [395, 38] width 58 height 20
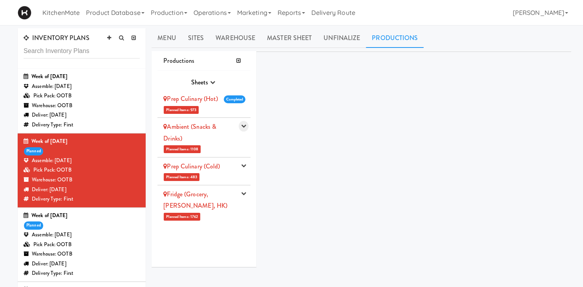
click at [241, 124] on button "button" at bounding box center [244, 126] width 10 height 11
click at [245, 125] on icon "button" at bounding box center [243, 125] width 5 height 5
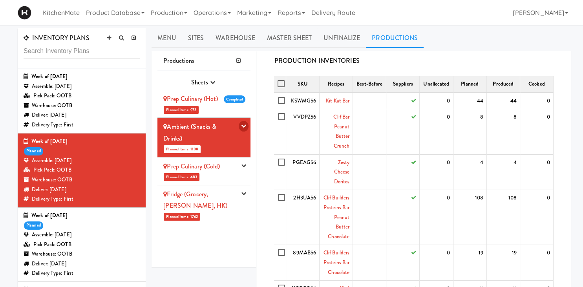
drag, startPoint x: 244, startPoint y: 124, endPoint x: 246, endPoint y: 128, distance: 4.6
click at [244, 124] on icon "button" at bounding box center [243, 125] width 5 height 5
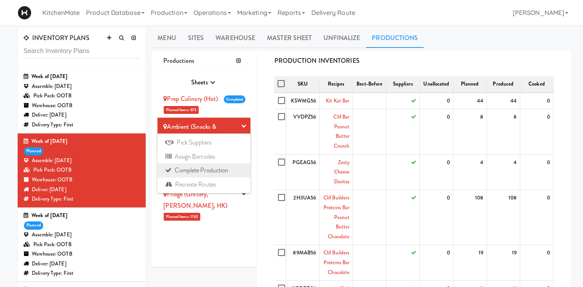
click at [213, 169] on link "Complete Production" at bounding box center [203, 170] width 93 height 14
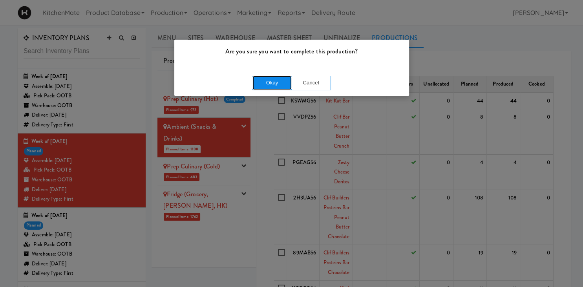
click at [275, 86] on button "Okay" at bounding box center [271, 83] width 39 height 14
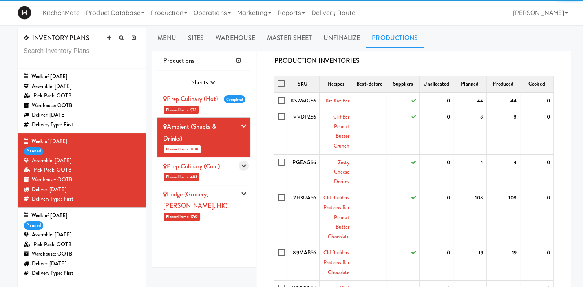
click at [244, 167] on icon "button" at bounding box center [243, 165] width 5 height 5
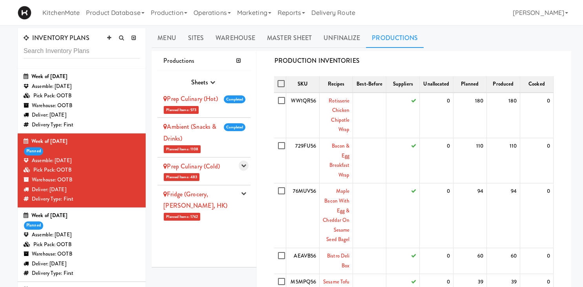
click at [243, 167] on icon "button" at bounding box center [243, 165] width 5 height 5
click at [199, 213] on span "Planned Items: 1762" at bounding box center [182, 217] width 36 height 8
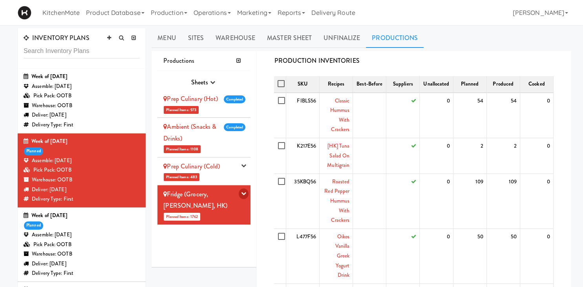
click at [244, 195] on icon "button" at bounding box center [243, 193] width 5 height 5
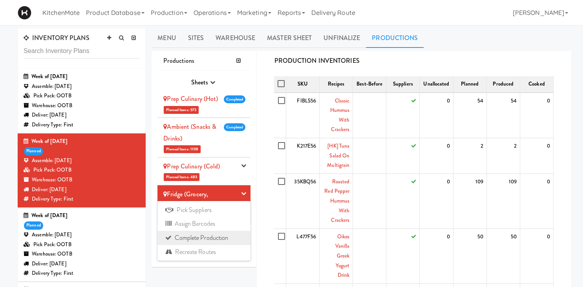
click at [199, 236] on link "Complete Production" at bounding box center [203, 238] width 93 height 14
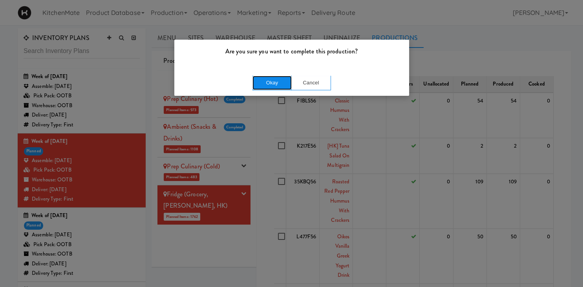
click at [273, 79] on button "Okay" at bounding box center [271, 83] width 39 height 14
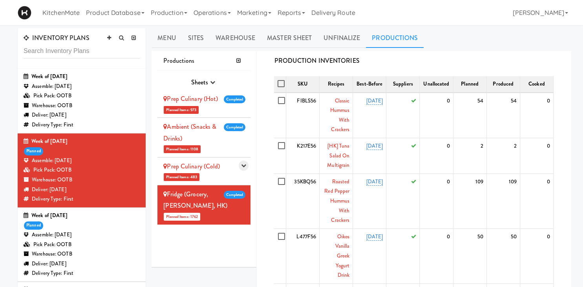
click at [245, 164] on icon "button" at bounding box center [243, 165] width 5 height 5
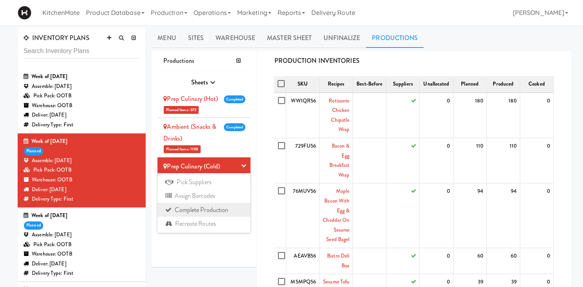
click at [214, 210] on link "Complete Production" at bounding box center [203, 210] width 93 height 14
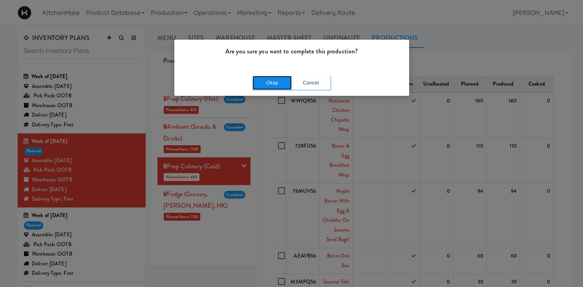
click at [275, 81] on button "Okay" at bounding box center [271, 83] width 39 height 14
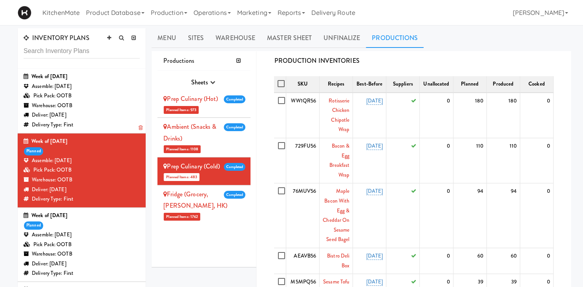
click at [103, 86] on div "Assemble: [DATE]" at bounding box center [82, 87] width 116 height 10
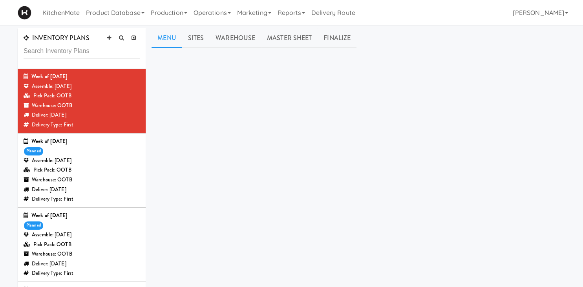
click at [172, 43] on link "Menu" at bounding box center [166, 38] width 30 height 20
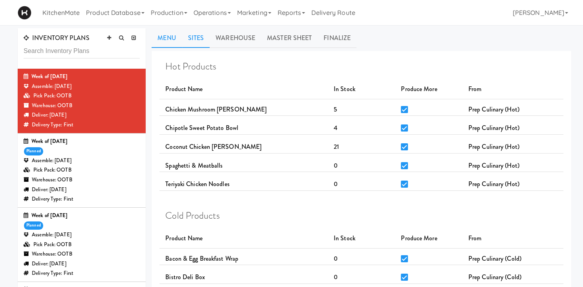
click at [198, 40] on link "Sites" at bounding box center [196, 38] width 28 height 20
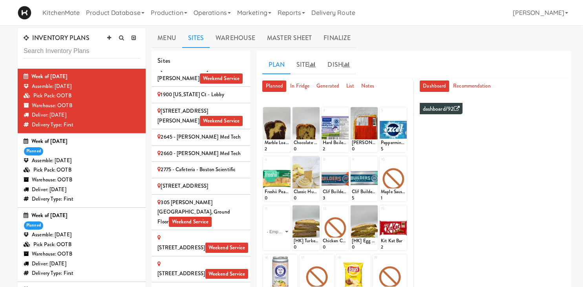
scroll to position [109, 0]
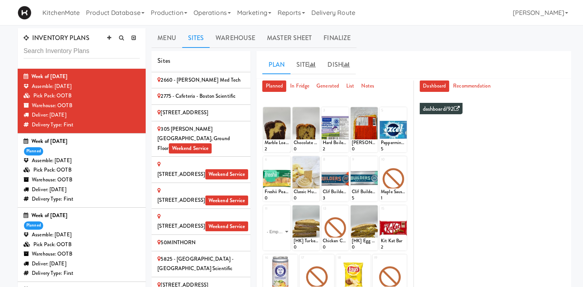
click at [216, 254] on div "5825 - [GEOGRAPHIC_DATA] - [GEOGRAPHIC_DATA] Scientific" at bounding box center [200, 263] width 87 height 19
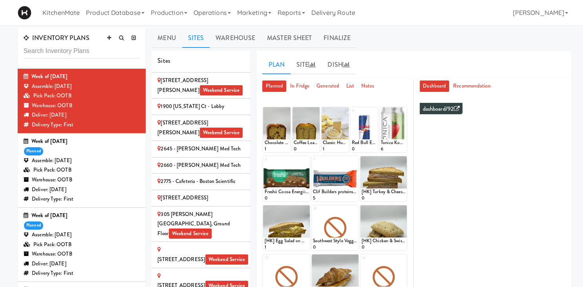
scroll to position [0, 0]
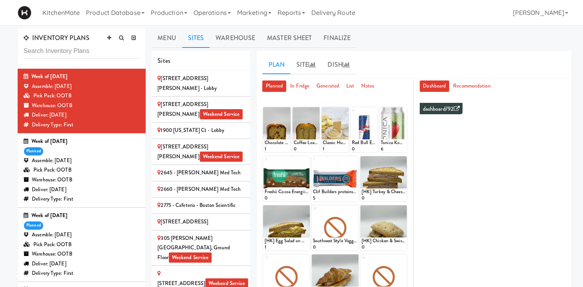
click at [208, 184] on div "2660 - [PERSON_NAME] Med Tech" at bounding box center [200, 189] width 87 height 10
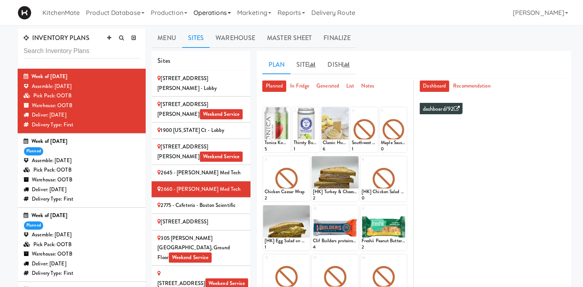
click at [224, 9] on link "Operations" at bounding box center [212, 12] width 44 height 25
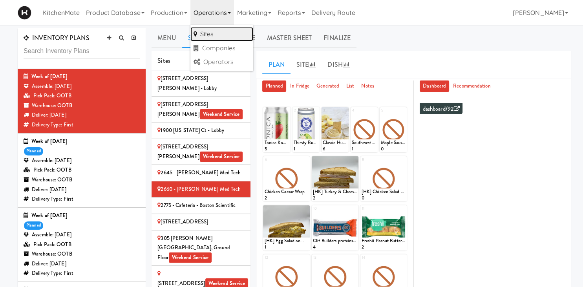
click at [219, 34] on link "Sites" at bounding box center [221, 34] width 63 height 14
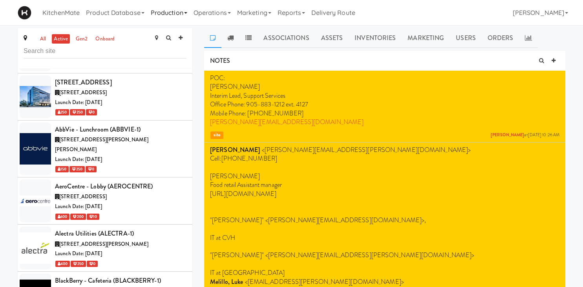
scroll to position [804, 0]
click at [171, 16] on link "Production" at bounding box center [169, 12] width 43 height 25
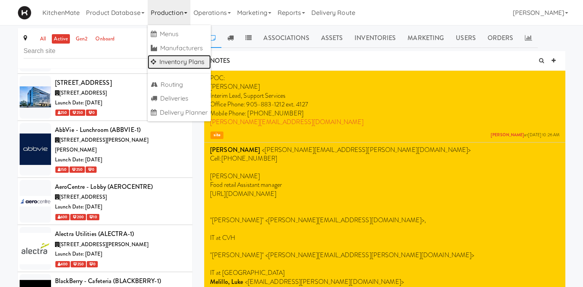
click at [185, 59] on link "Inventory Plans" at bounding box center [180, 62] width 64 height 14
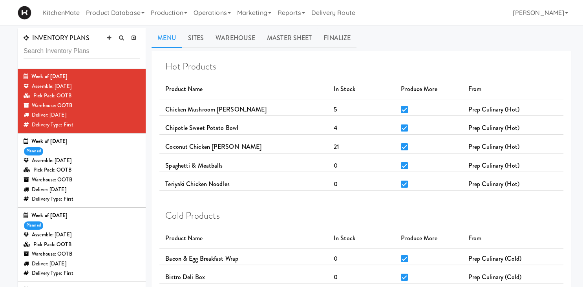
click at [59, 51] on input "text" at bounding box center [82, 51] width 116 height 15
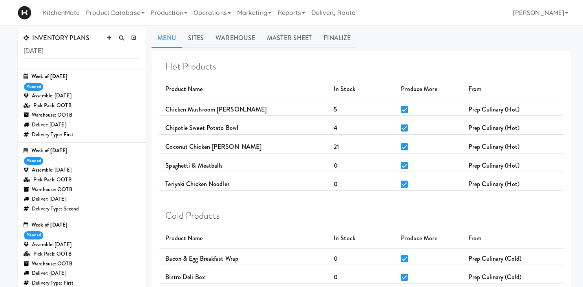
type input "[DATE]"
click at [92, 112] on div "Warehouse: OOTB" at bounding box center [82, 115] width 116 height 10
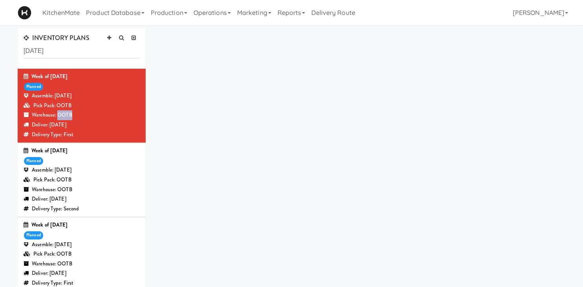
click at [92, 112] on div "Warehouse: OOTB" at bounding box center [82, 115] width 116 height 10
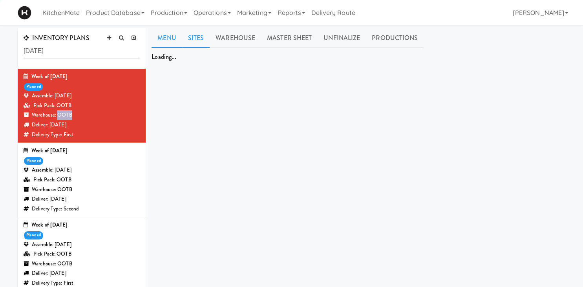
click at [191, 42] on link "Sites" at bounding box center [196, 38] width 28 height 20
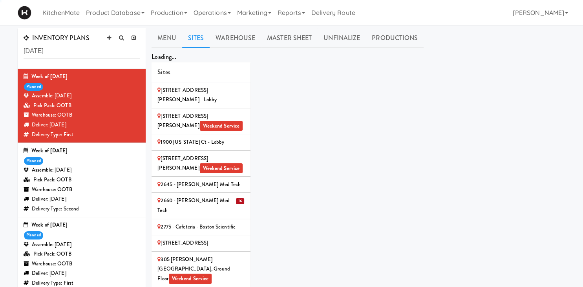
click at [194, 41] on link "Sites" at bounding box center [196, 38] width 28 height 20
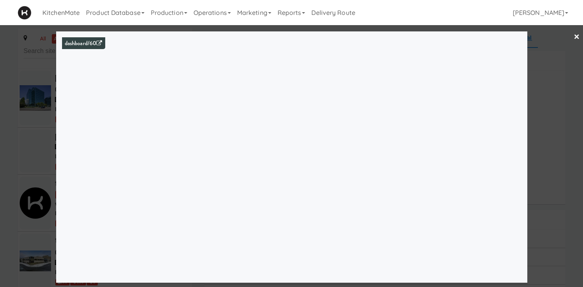
scroll to position [273, 0]
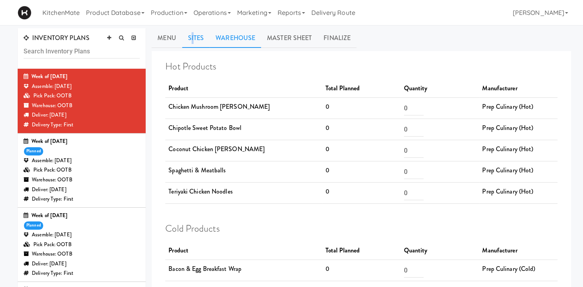
click at [193, 42] on link "Sites" at bounding box center [196, 38] width 28 height 20
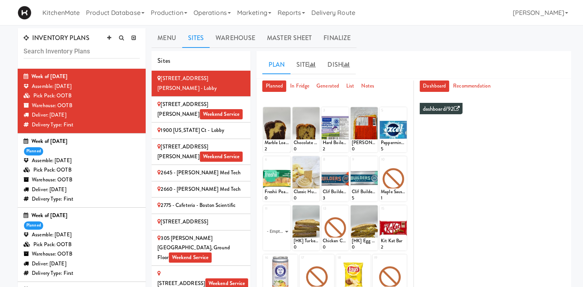
click at [209, 184] on div "2660 - [PERSON_NAME] Med Tech" at bounding box center [200, 189] width 87 height 10
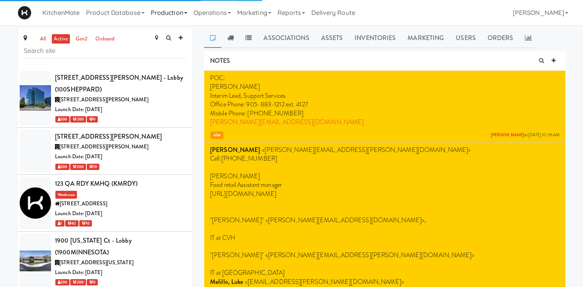
scroll to position [1186, 0]
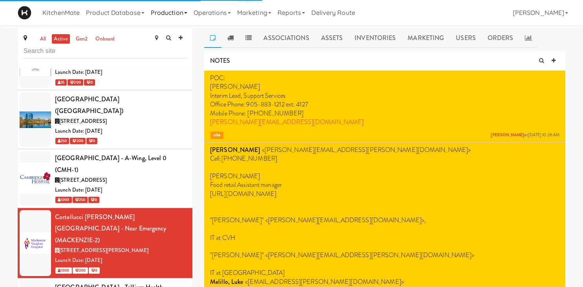
click at [166, 13] on link "Production" at bounding box center [169, 12] width 43 height 25
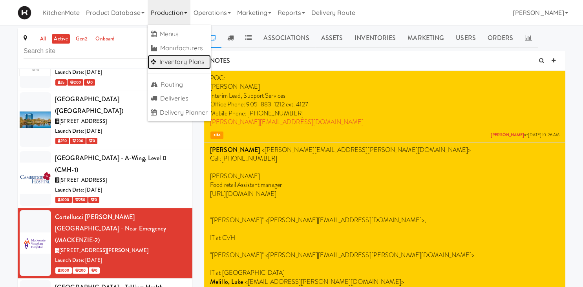
click at [190, 65] on link "Inventory Plans" at bounding box center [180, 62] width 64 height 14
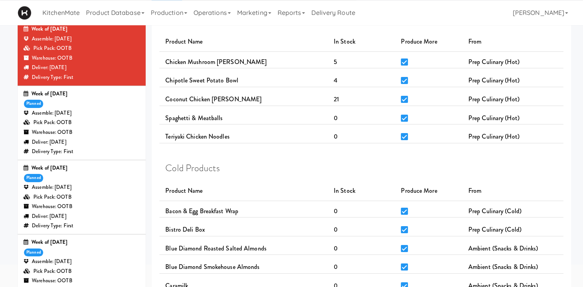
scroll to position [83, 0]
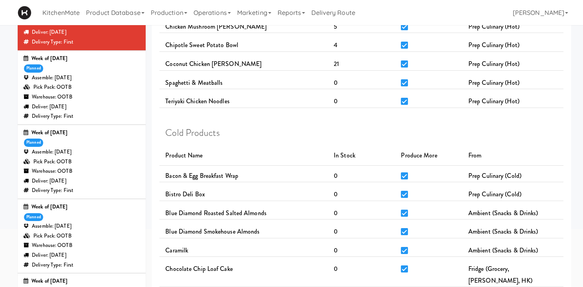
click at [103, 161] on div "Pick Pack: OOTB" at bounding box center [82, 162] width 116 height 10
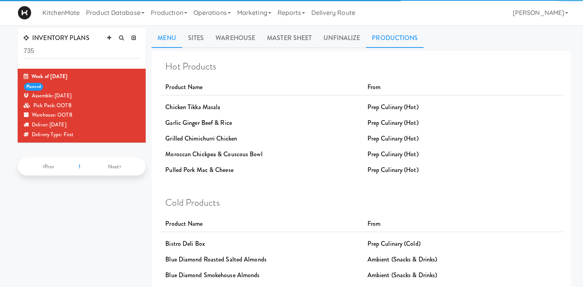
click at [391, 39] on link "Productions" at bounding box center [395, 38] width 58 height 20
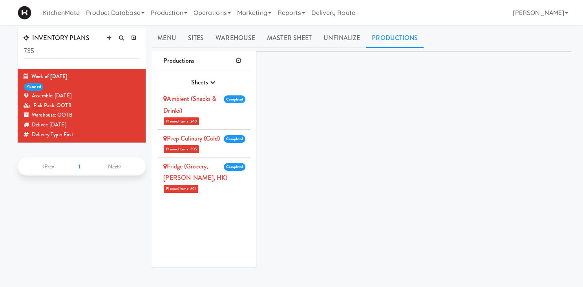
click at [393, 38] on link "Productions" at bounding box center [395, 38] width 58 height 20
click at [160, 12] on link "Production" at bounding box center [169, 12] width 43 height 25
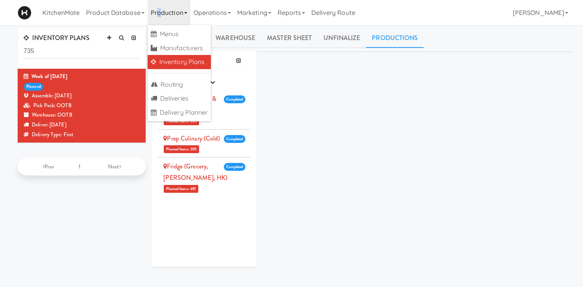
click at [195, 58] on link "Inventory Plans" at bounding box center [180, 62] width 64 height 14
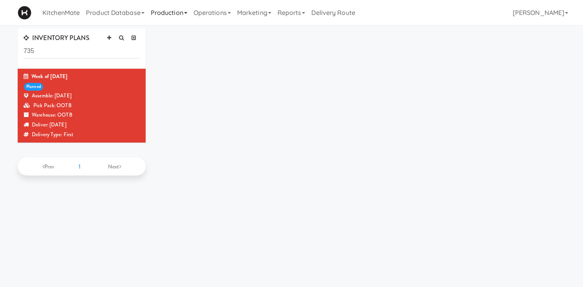
click at [164, 10] on link "Production" at bounding box center [169, 12] width 43 height 25
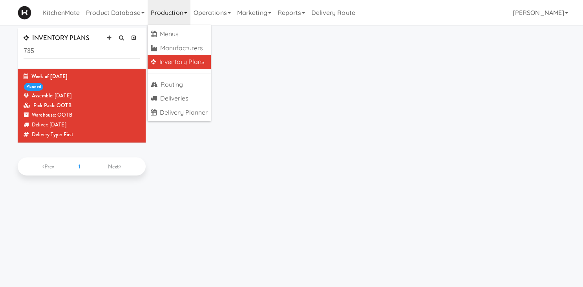
click at [197, 62] on link "Inventory Plans" at bounding box center [180, 62] width 64 height 14
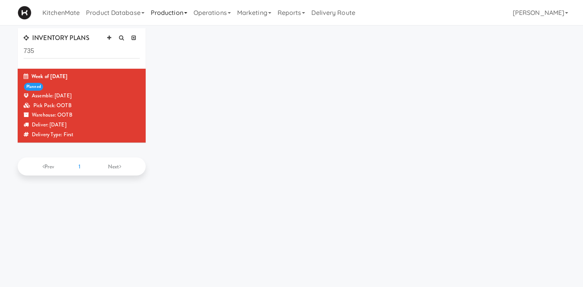
click at [168, 9] on link "Production" at bounding box center [169, 12] width 43 height 25
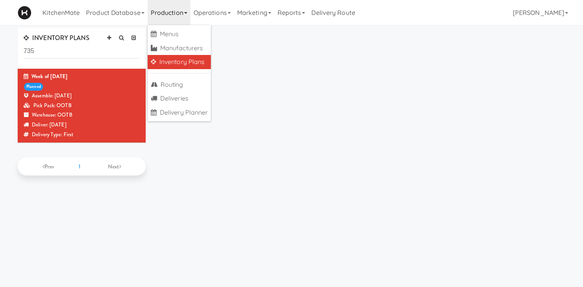
click at [187, 62] on link "Inventory Plans" at bounding box center [180, 62] width 64 height 14
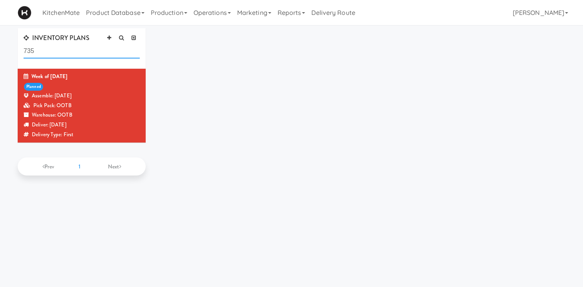
drag, startPoint x: 49, startPoint y: 52, endPoint x: -24, endPoint y: 49, distance: 73.1
click at [24, 49] on input "735" at bounding box center [82, 51] width 116 height 15
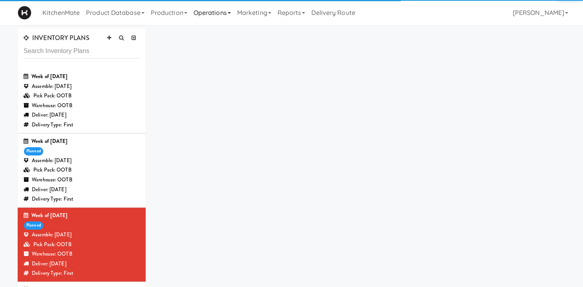
click at [211, 7] on link "Operations" at bounding box center [212, 12] width 44 height 25
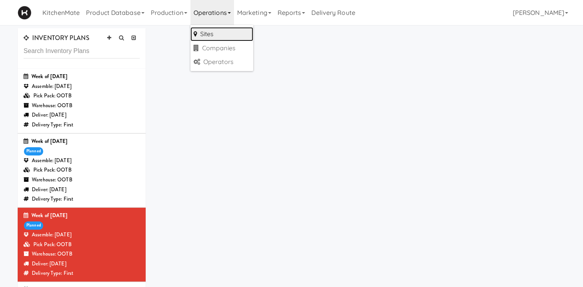
click at [225, 37] on link "Sites" at bounding box center [221, 34] width 63 height 14
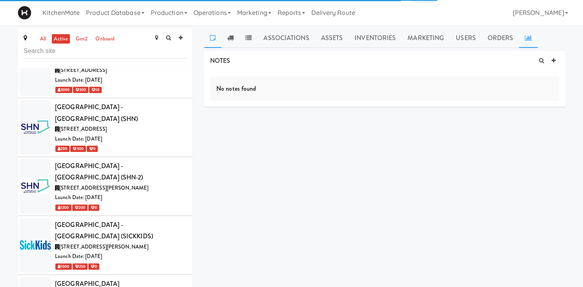
click at [529, 35] on link at bounding box center [528, 38] width 19 height 20
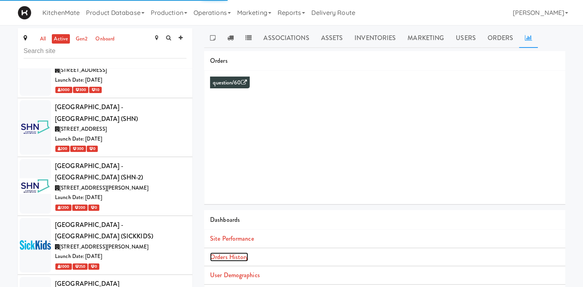
click at [232, 258] on link "Orders History" at bounding box center [229, 256] width 38 height 9
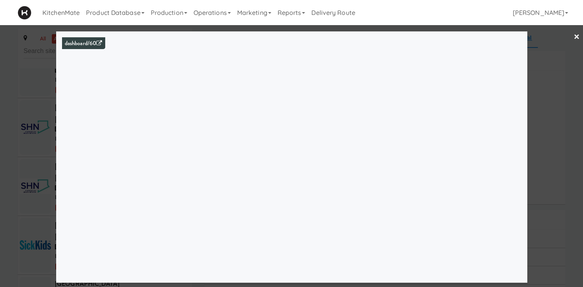
click at [578, 33] on link "×" at bounding box center [576, 37] width 6 height 24
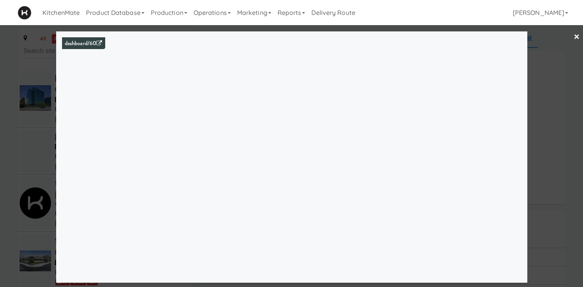
scroll to position [273, 0]
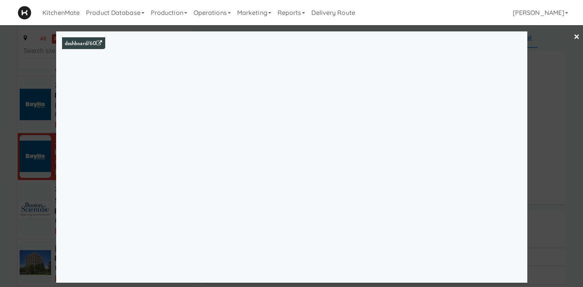
click at [40, 117] on div at bounding box center [291, 143] width 583 height 287
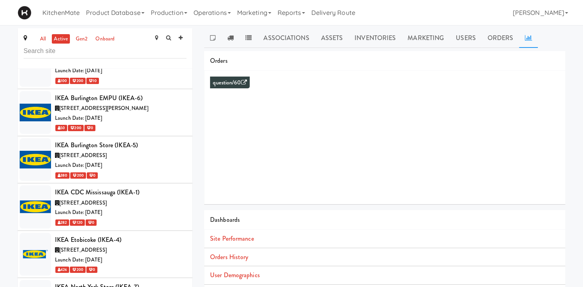
scroll to position [2130, 0]
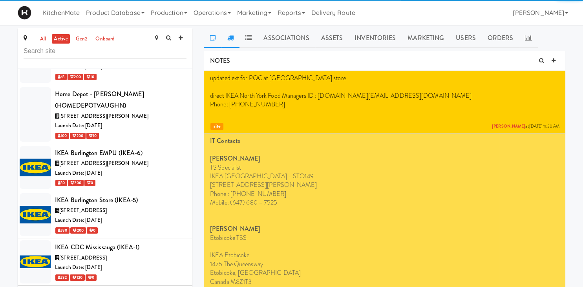
click at [228, 34] on link at bounding box center [230, 38] width 18 height 20
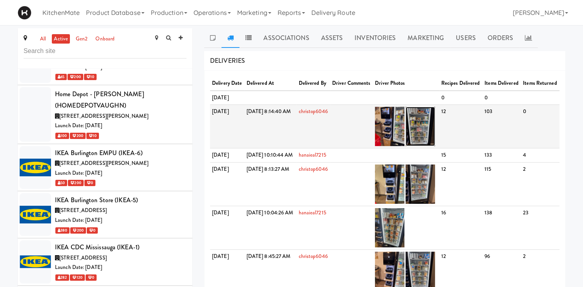
click at [435, 134] on img at bounding box center [419, 126] width 29 height 39
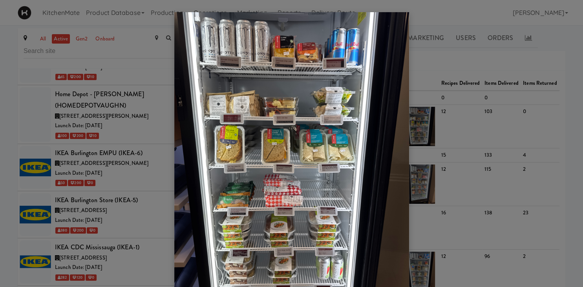
click at [455, 89] on div at bounding box center [291, 143] width 583 height 287
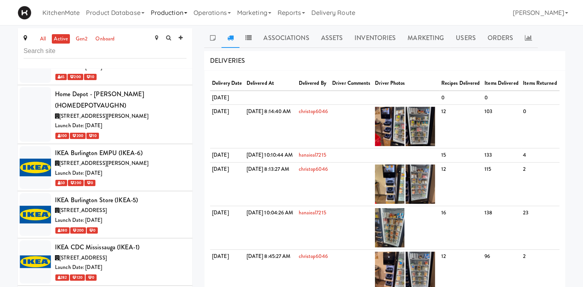
click at [173, 13] on link "Production" at bounding box center [169, 12] width 43 height 25
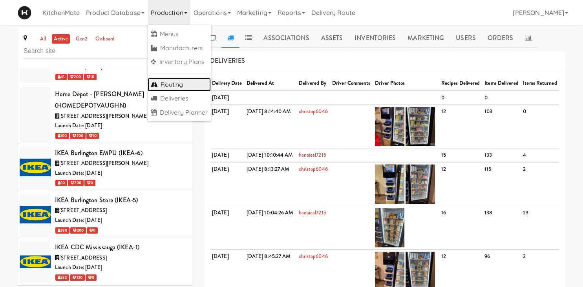
click at [183, 85] on link "Routing" at bounding box center [180, 85] width 64 height 14
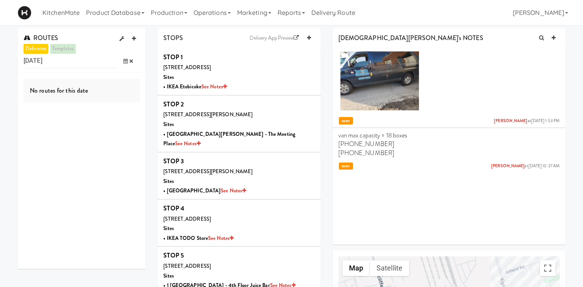
click at [125, 61] on icon at bounding box center [125, 60] width 5 height 5
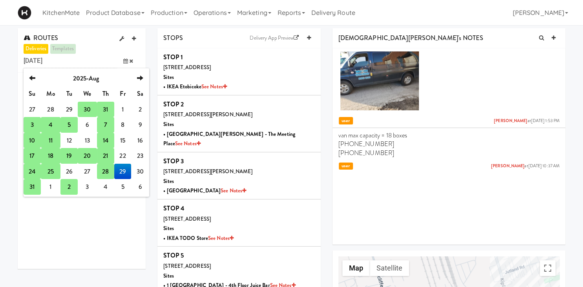
click at [35, 187] on td "31" at bounding box center [32, 187] width 17 height 16
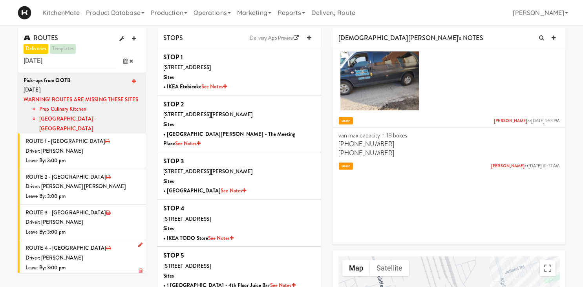
click at [84, 253] on div "Driver: [PERSON_NAME]" at bounding box center [83, 258] width 114 height 10
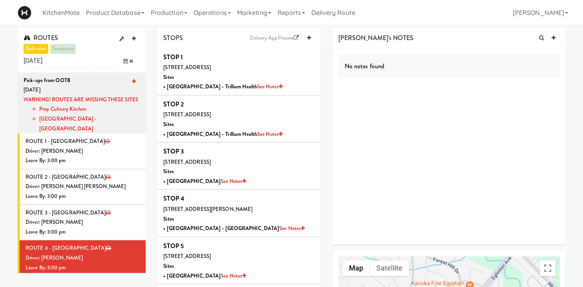
click at [126, 62] on icon at bounding box center [125, 60] width 5 height 5
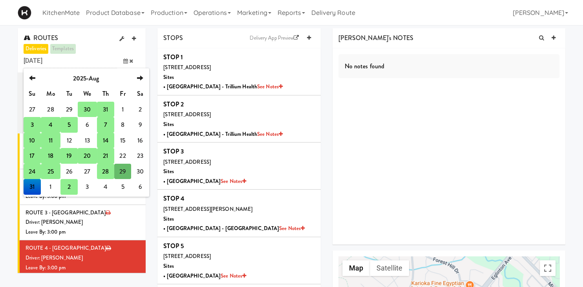
click at [72, 188] on td "2" at bounding box center [68, 187] width 17 height 16
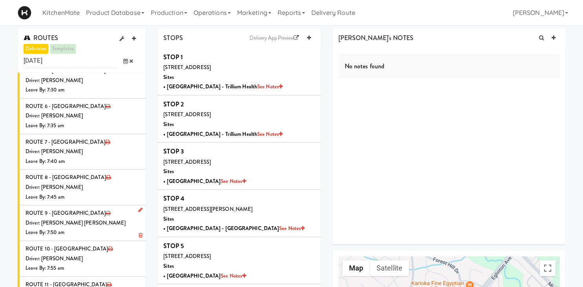
scroll to position [55, 0]
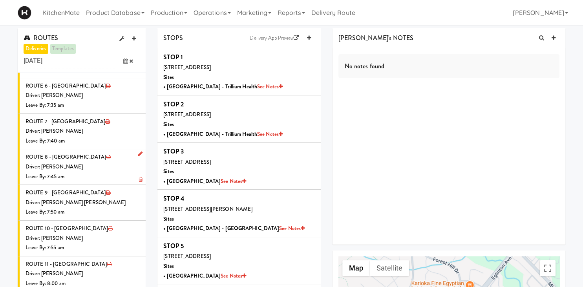
click at [100, 170] on div "Driver: [PERSON_NAME]" at bounding box center [83, 167] width 114 height 10
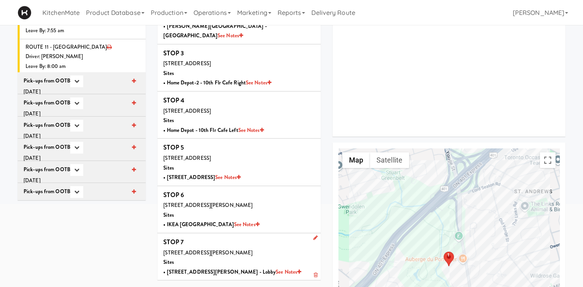
scroll to position [166, 0]
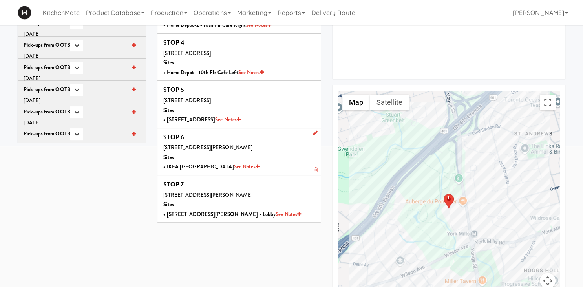
click at [253, 143] on div "[STREET_ADDRESS][PERSON_NAME]" at bounding box center [238, 148] width 151 height 10
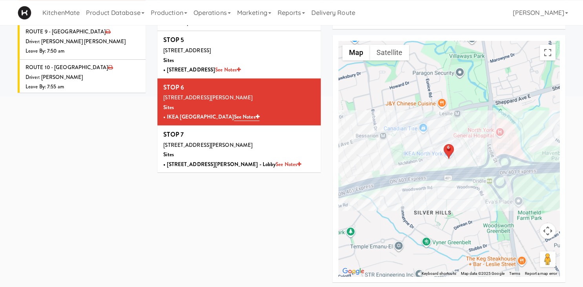
scroll to position [216, 0]
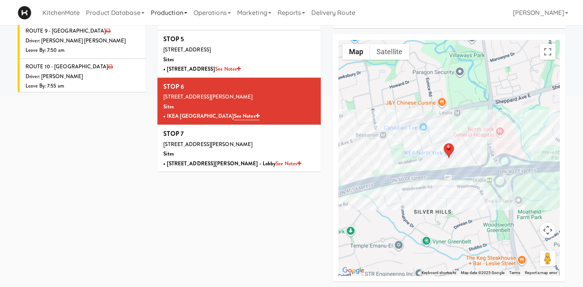
click at [172, 13] on link "Production" at bounding box center [169, 12] width 43 height 25
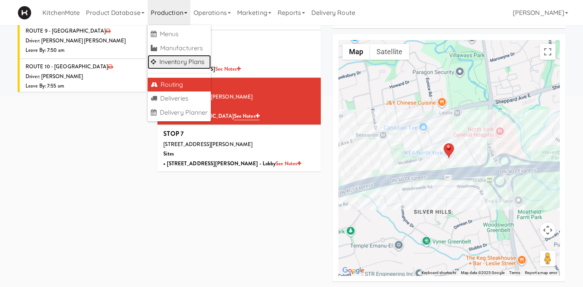
click at [193, 60] on link "Inventory Plans" at bounding box center [180, 62] width 64 height 14
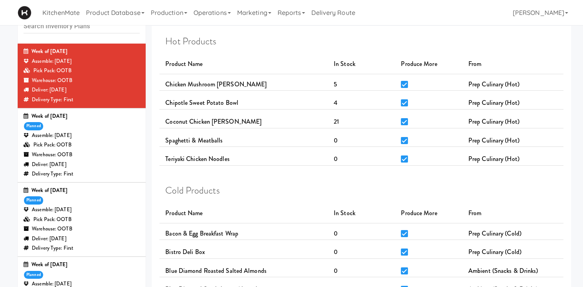
click at [92, 125] on div "Week of [DATE] planned Assemble: [DATE] Pick Pack: OOTB Warehouse: OOTB Deliver…" at bounding box center [82, 144] width 116 height 67
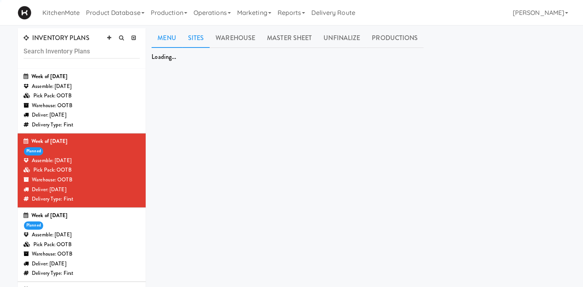
click at [195, 38] on link "Sites" at bounding box center [196, 38] width 28 height 20
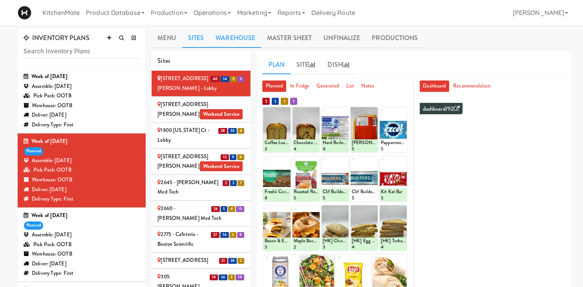
click at [242, 35] on link "Warehouse" at bounding box center [235, 38] width 51 height 20
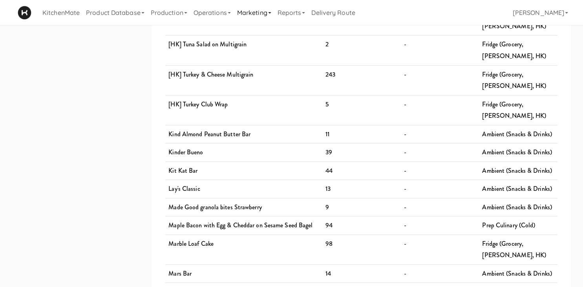
scroll to position [746, 0]
